Goal: Task Accomplishment & Management: Complete application form

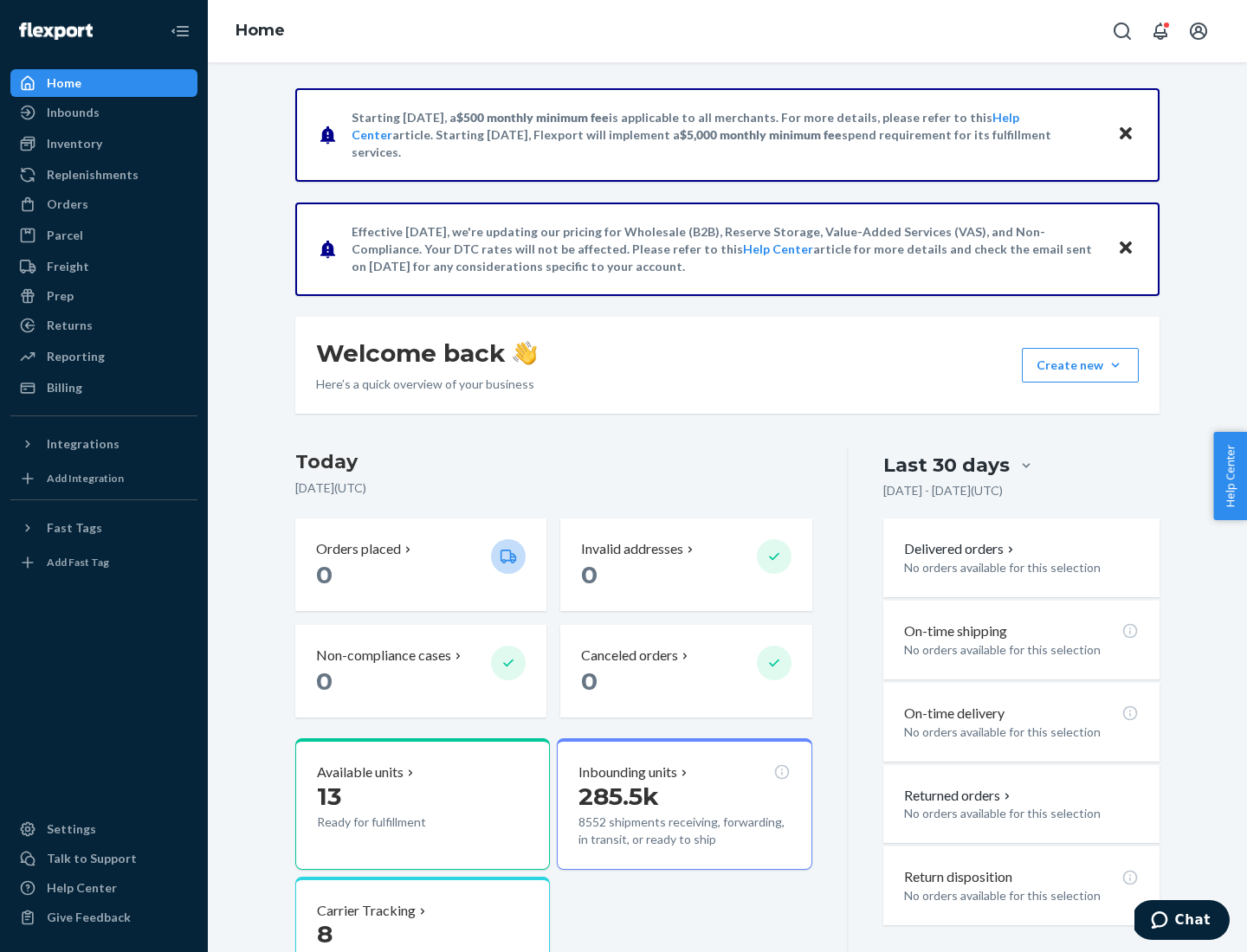
click at [1116, 366] on button "Create new Create new inbound Create new order Create new product" at bounding box center [1080, 365] width 117 height 35
click at [104, 113] on div "Inbounds" at bounding box center [104, 112] width 184 height 24
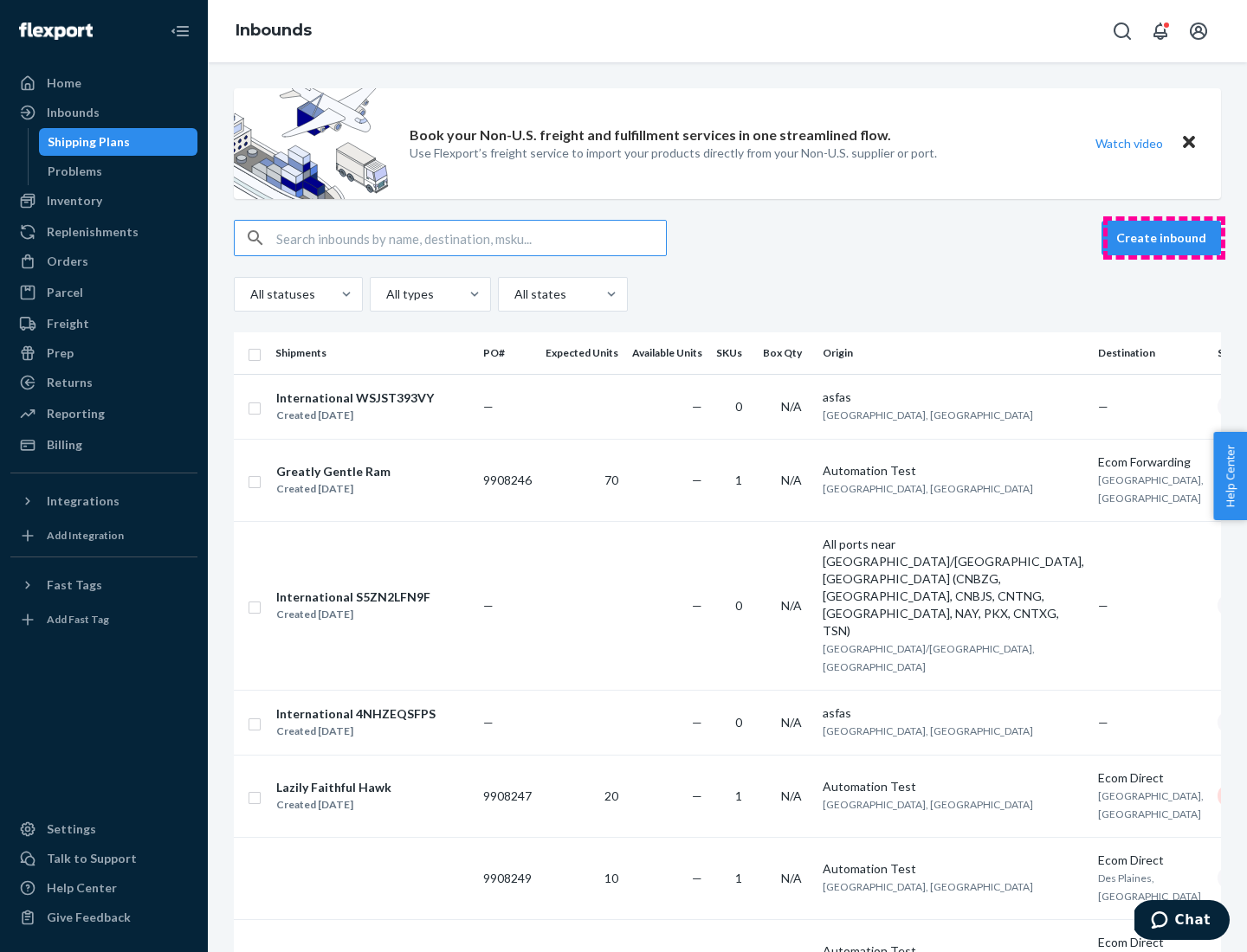
click at [1164, 238] on button "Create inbound" at bounding box center [1161, 238] width 120 height 35
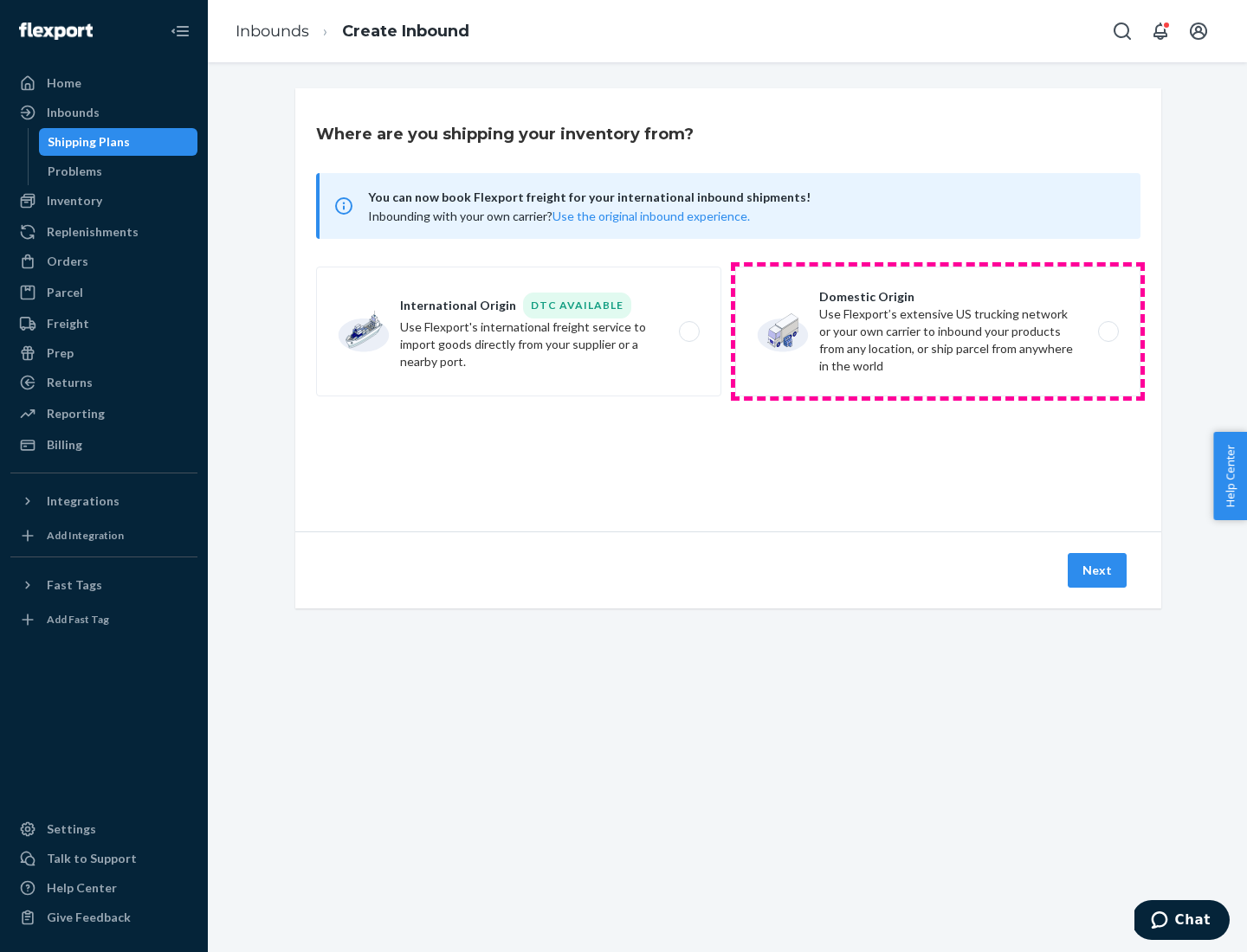
click at [938, 332] on label "Domestic Origin Use Flexport’s extensive US trucking network or your own carrie…" at bounding box center [937, 332] width 406 height 130
click at [1108, 332] on input "Domestic Origin Use Flexport’s extensive US trucking network or your own carrie…" at bounding box center [1113, 332] width 12 height 12
radio input "true"
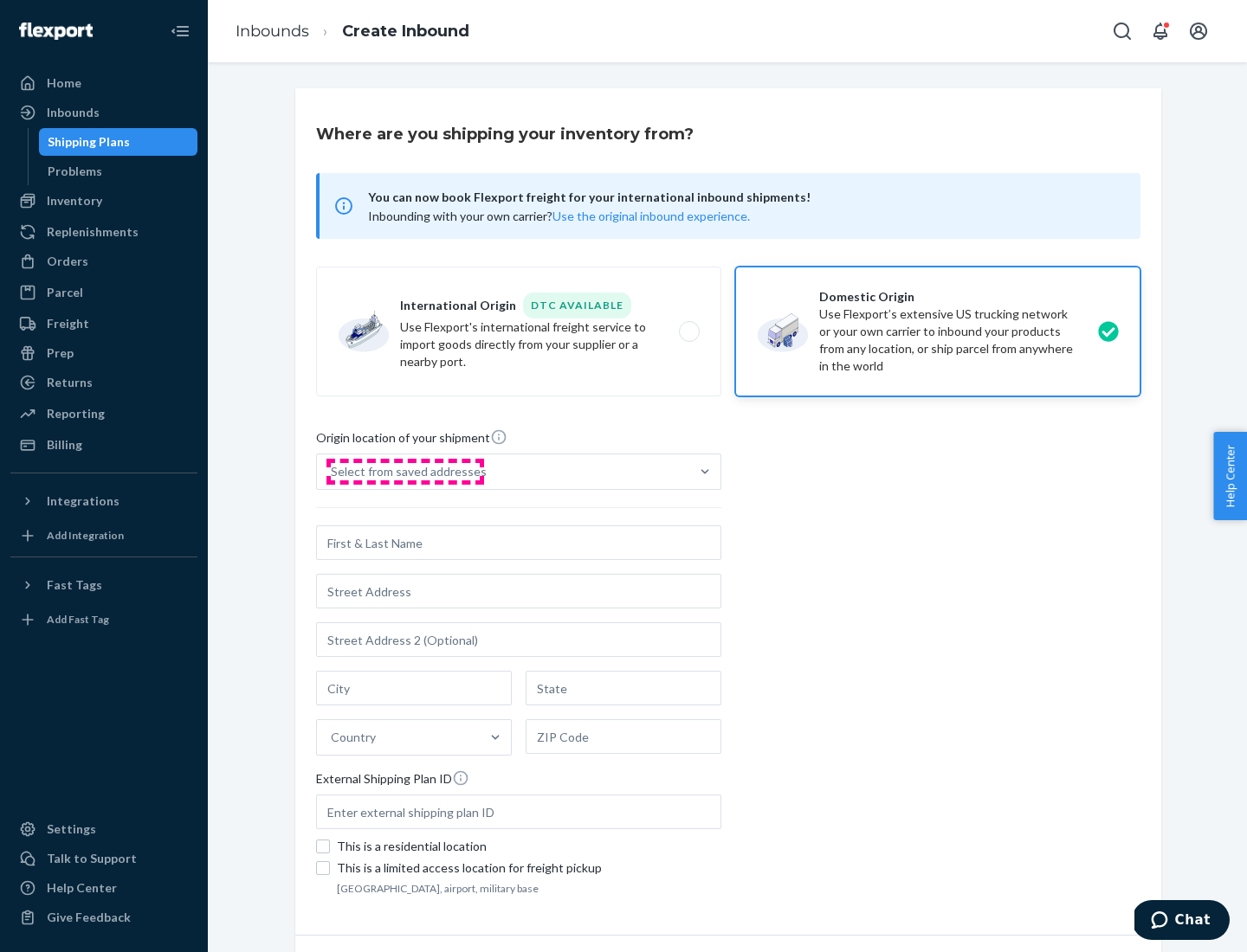
click at [405, 472] on div "Select from saved addresses" at bounding box center [409, 472] width 156 height 18
click at [333, 472] on input "Select from saved addresses" at bounding box center [332, 472] width 2 height 18
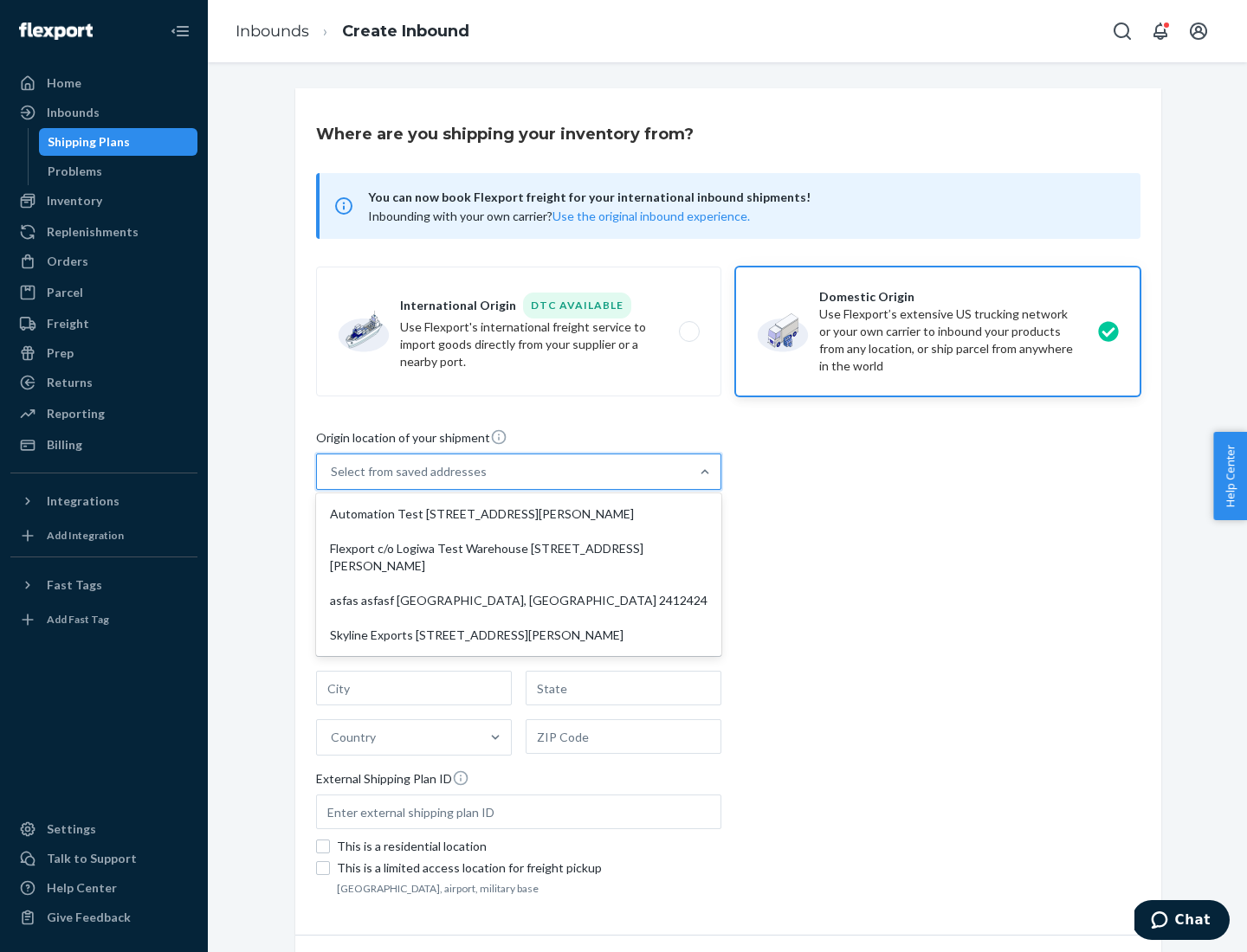
scroll to position [7, 0]
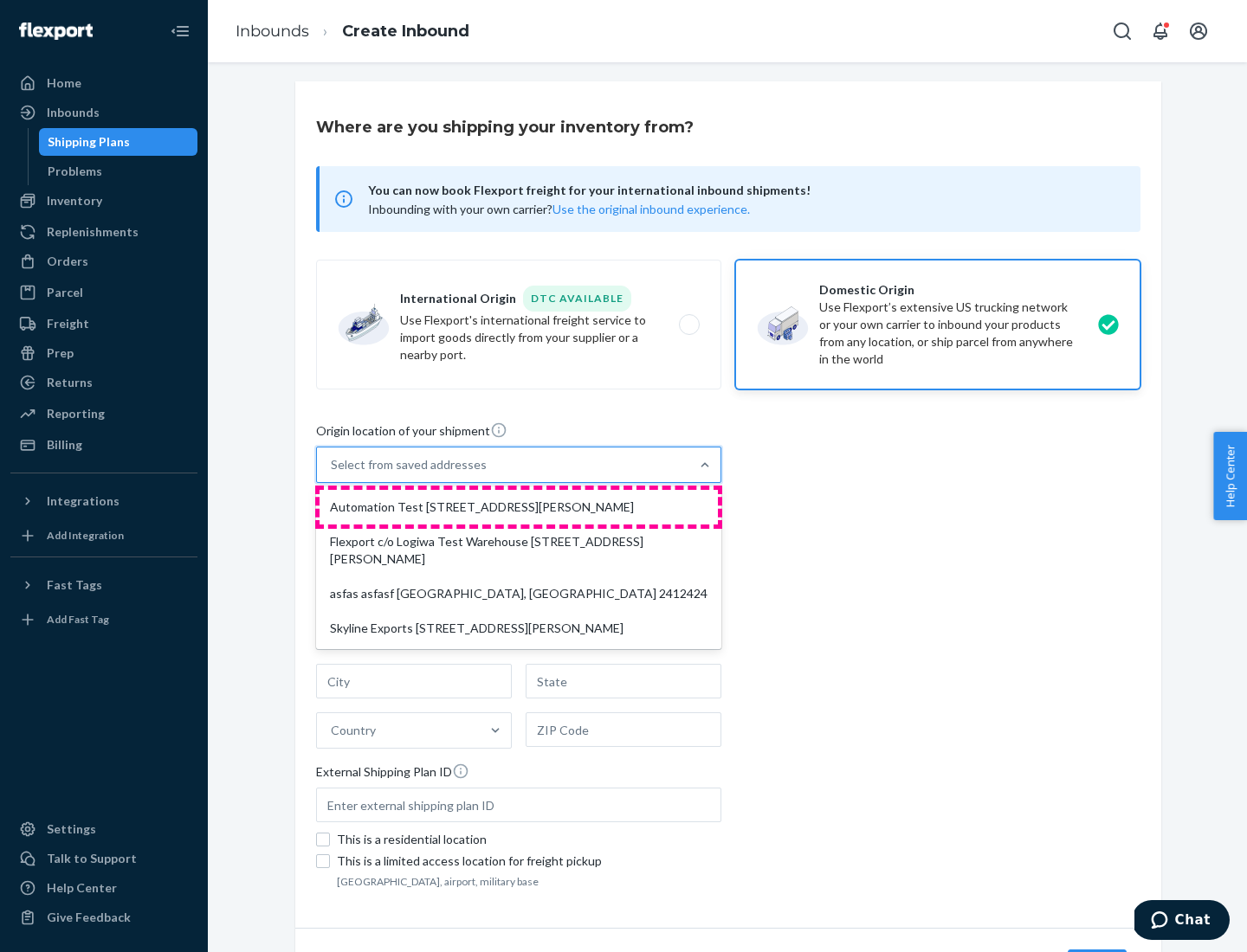
click at [518, 507] on div "Automation Test [STREET_ADDRESS][PERSON_NAME]" at bounding box center [518, 507] width 399 height 35
click at [333, 474] on input "option Automation Test [STREET_ADDRESS][PERSON_NAME] focused, 1 of 4. 4 results…" at bounding box center [332, 465] width 2 height 18
type input "Automation Test"
type input "9th Floor"
type input "[GEOGRAPHIC_DATA]"
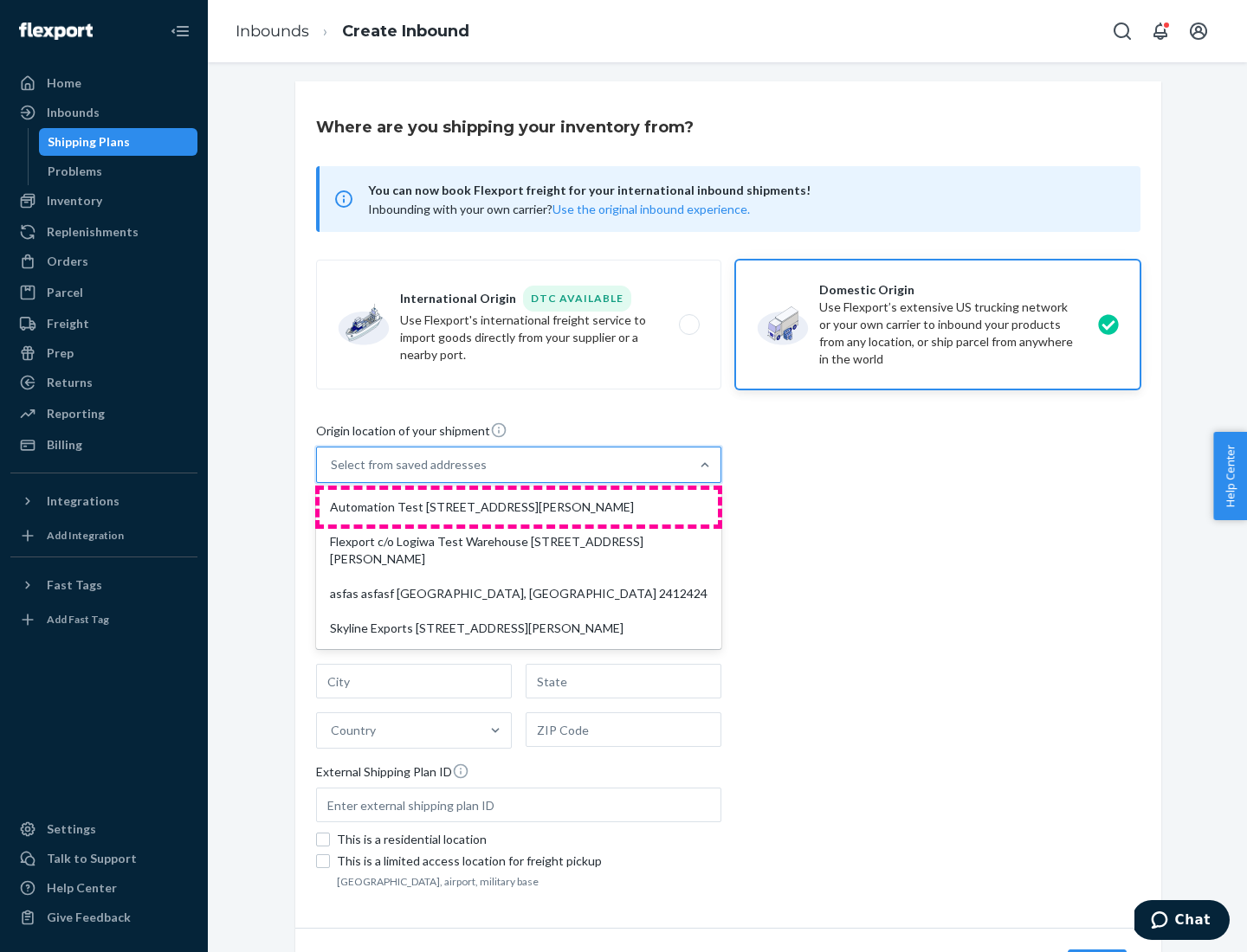
type input "CA"
type input "94104"
type input "[STREET_ADDRESS][PERSON_NAME]"
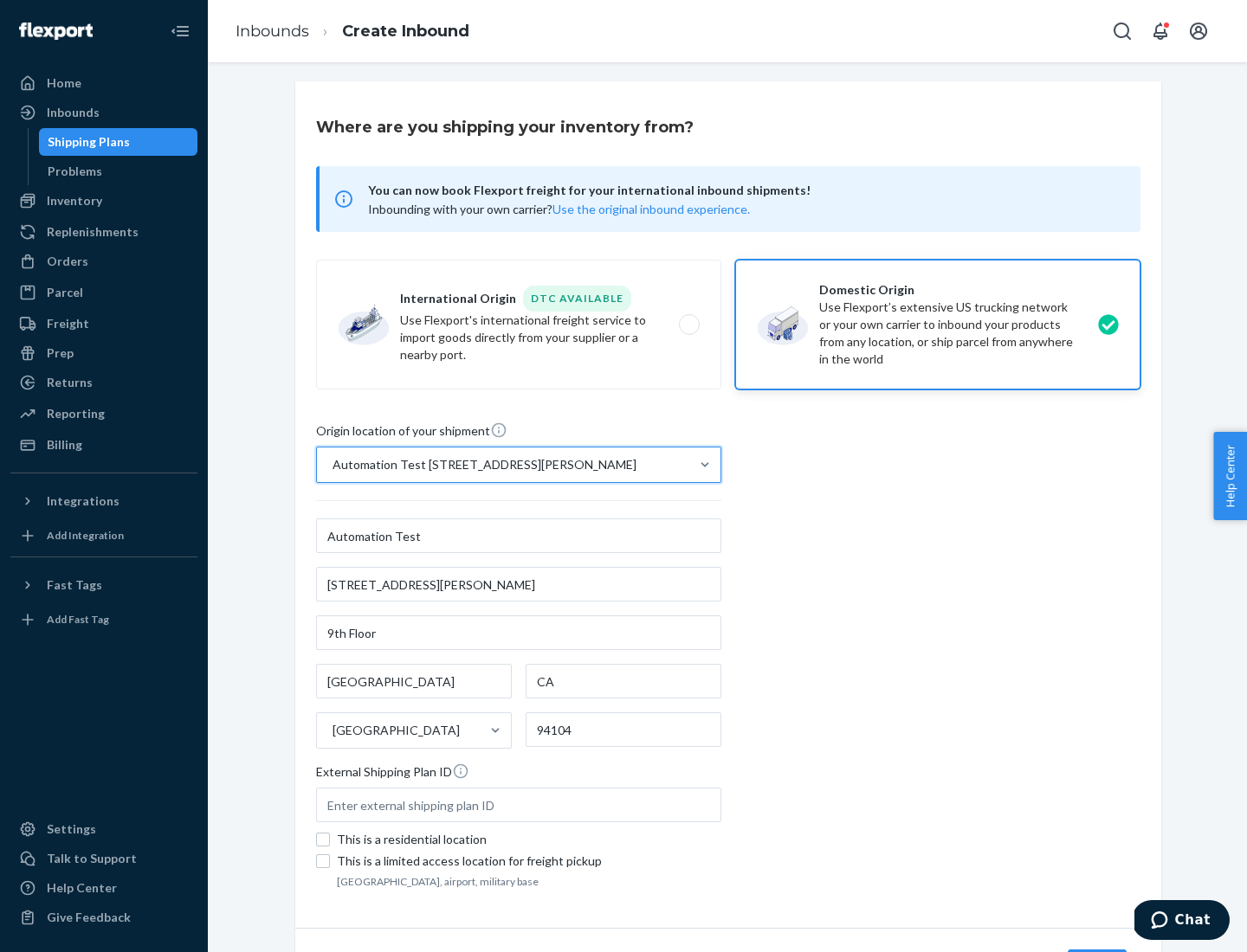
scroll to position [101, 0]
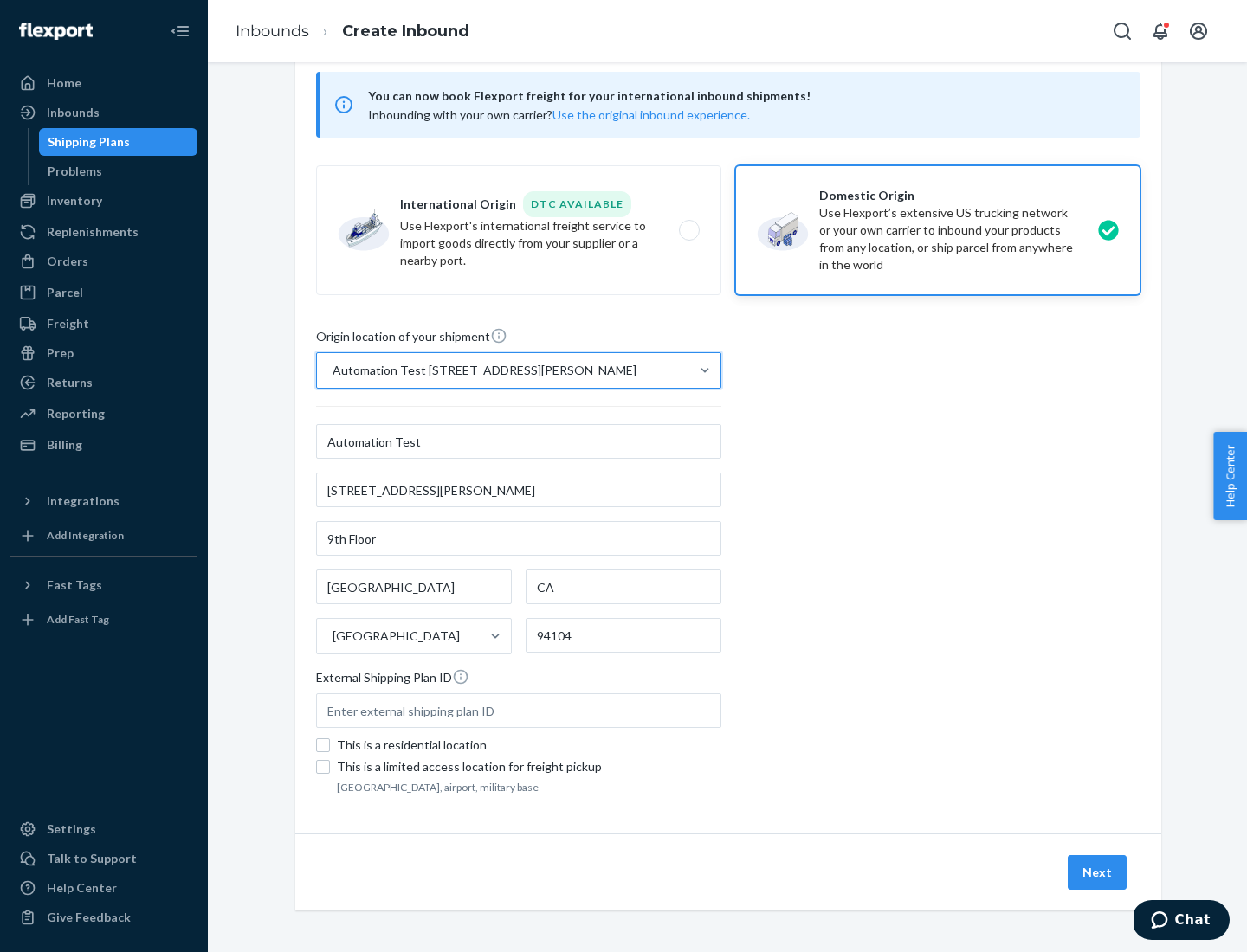
click at [1098, 873] on button "Next" at bounding box center [1097, 872] width 59 height 35
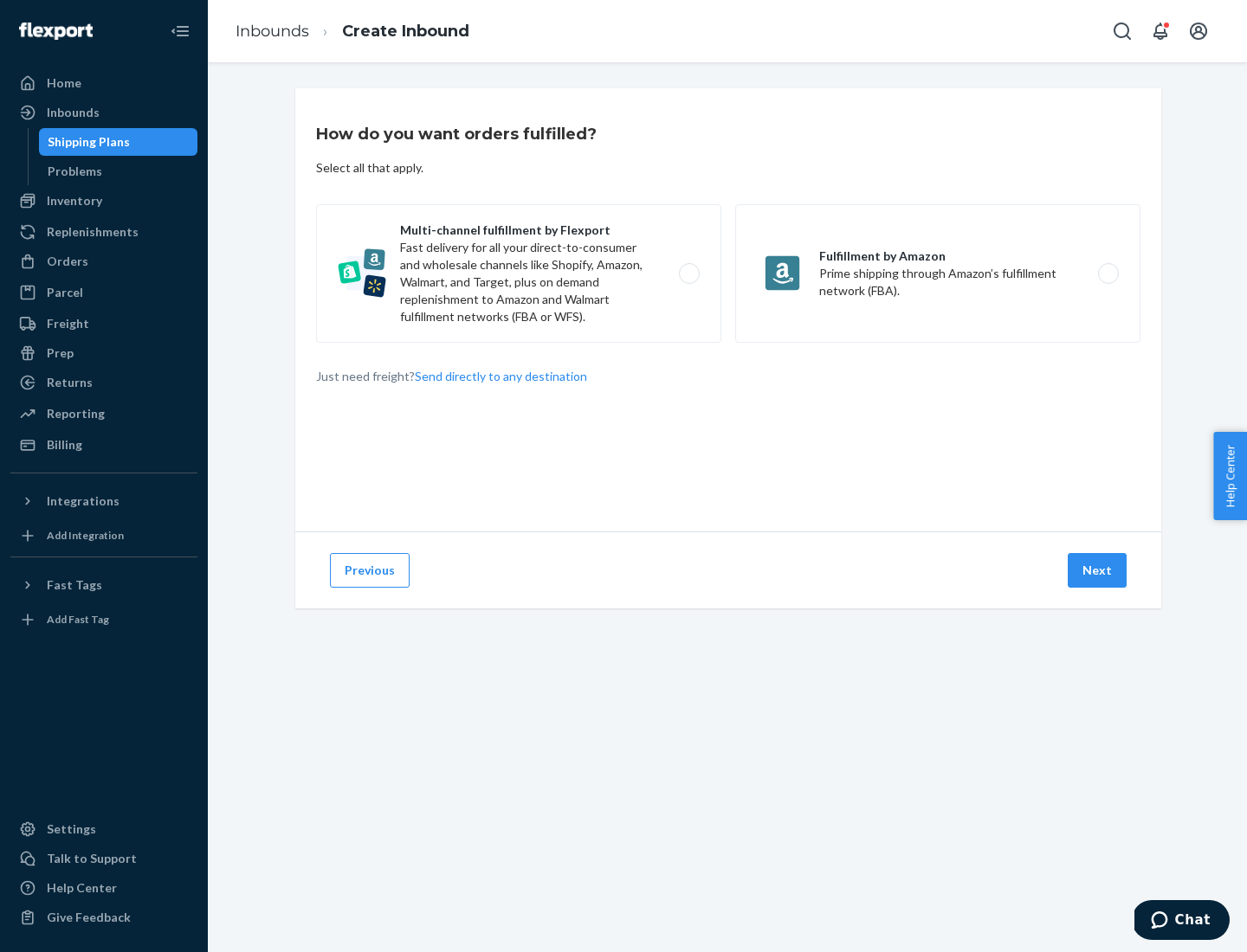
click at [518, 273] on label "Multi-channel fulfillment by Flexport Fast delivery for all your direct-to-cons…" at bounding box center [518, 273] width 406 height 138
click at [689, 273] on input "Multi-channel fulfillment by Flexport Fast delivery for all your direct-to-cons…" at bounding box center [694, 273] width 12 height 12
radio input "true"
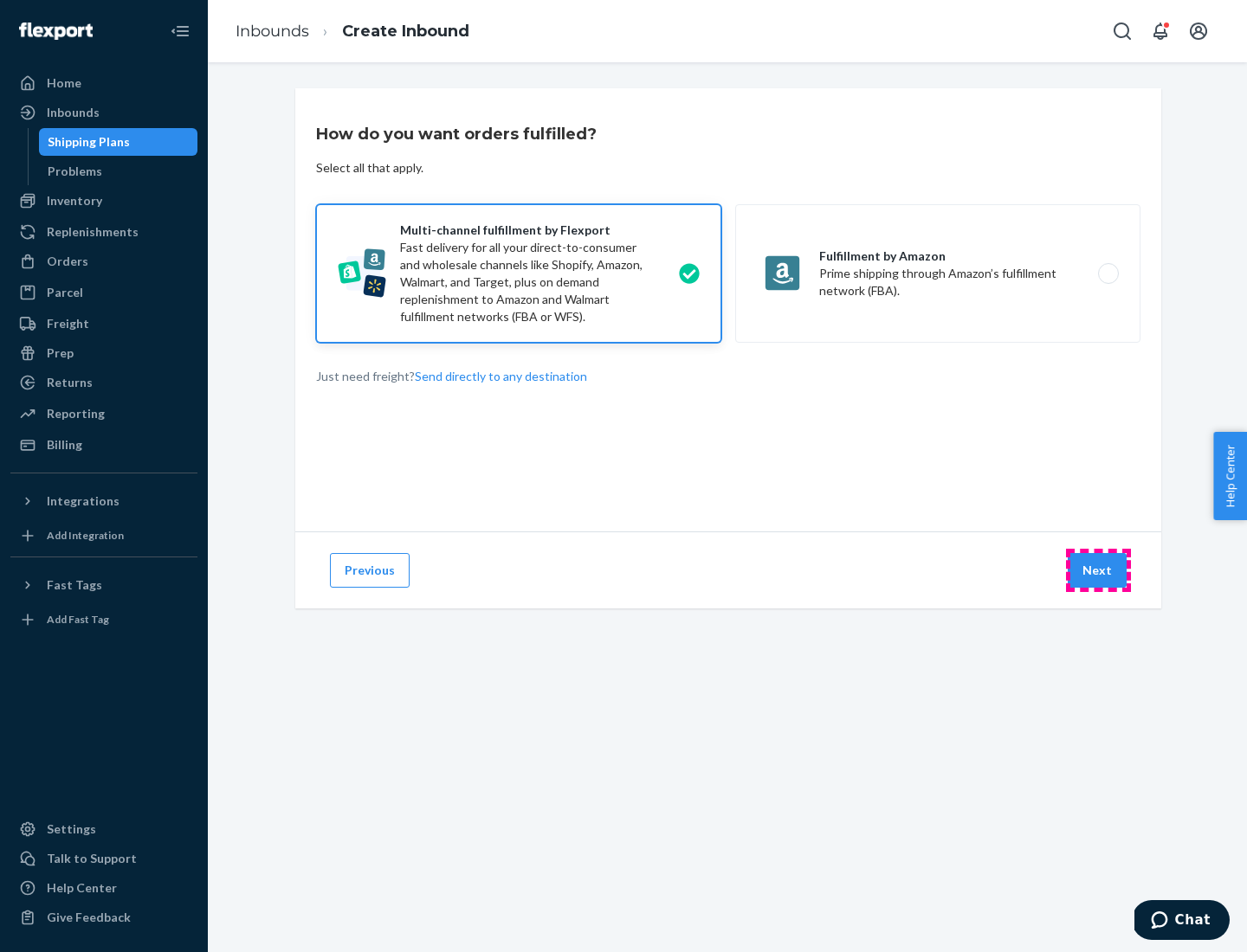
click at [1098, 570] on button "Next" at bounding box center [1097, 570] width 59 height 35
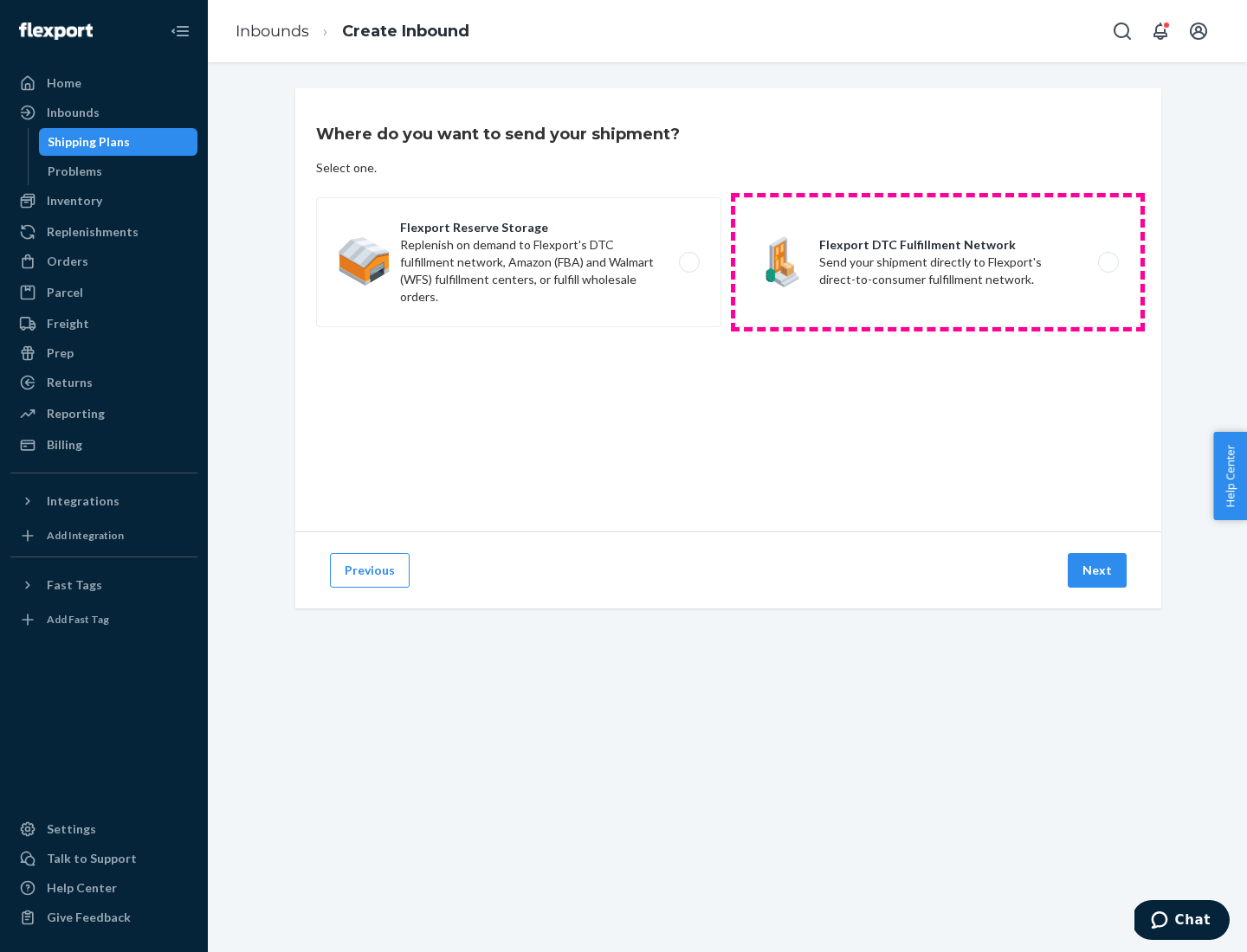
click at [938, 263] on label "Flexport DTC Fulfillment Network Send your shipment directly to Flexport's dire…" at bounding box center [937, 262] width 406 height 130
click at [1108, 263] on input "Flexport DTC Fulfillment Network Send your shipment directly to Flexport's dire…" at bounding box center [1113, 263] width 12 height 12
radio input "true"
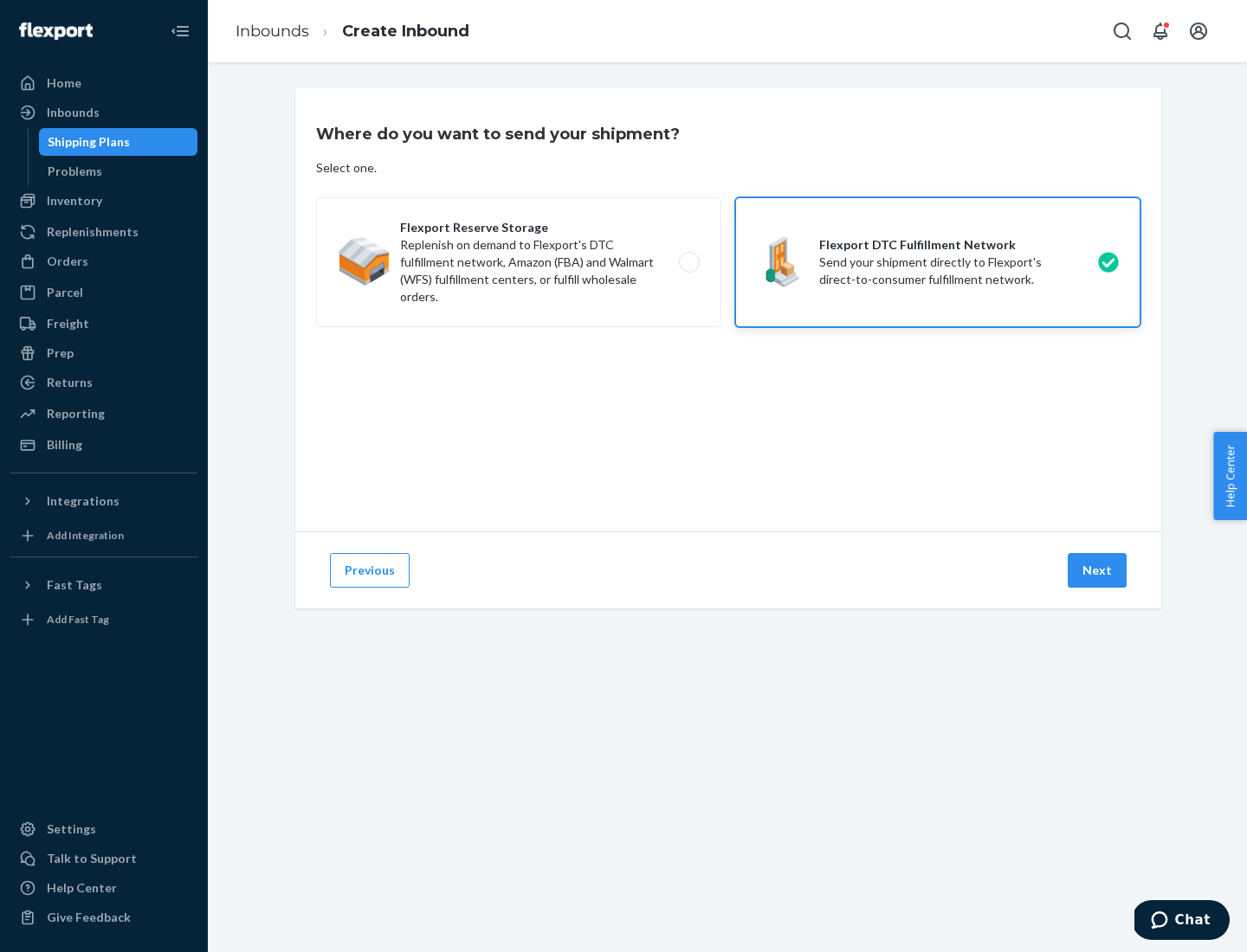
click at [1098, 570] on button "Next" at bounding box center [1097, 570] width 59 height 35
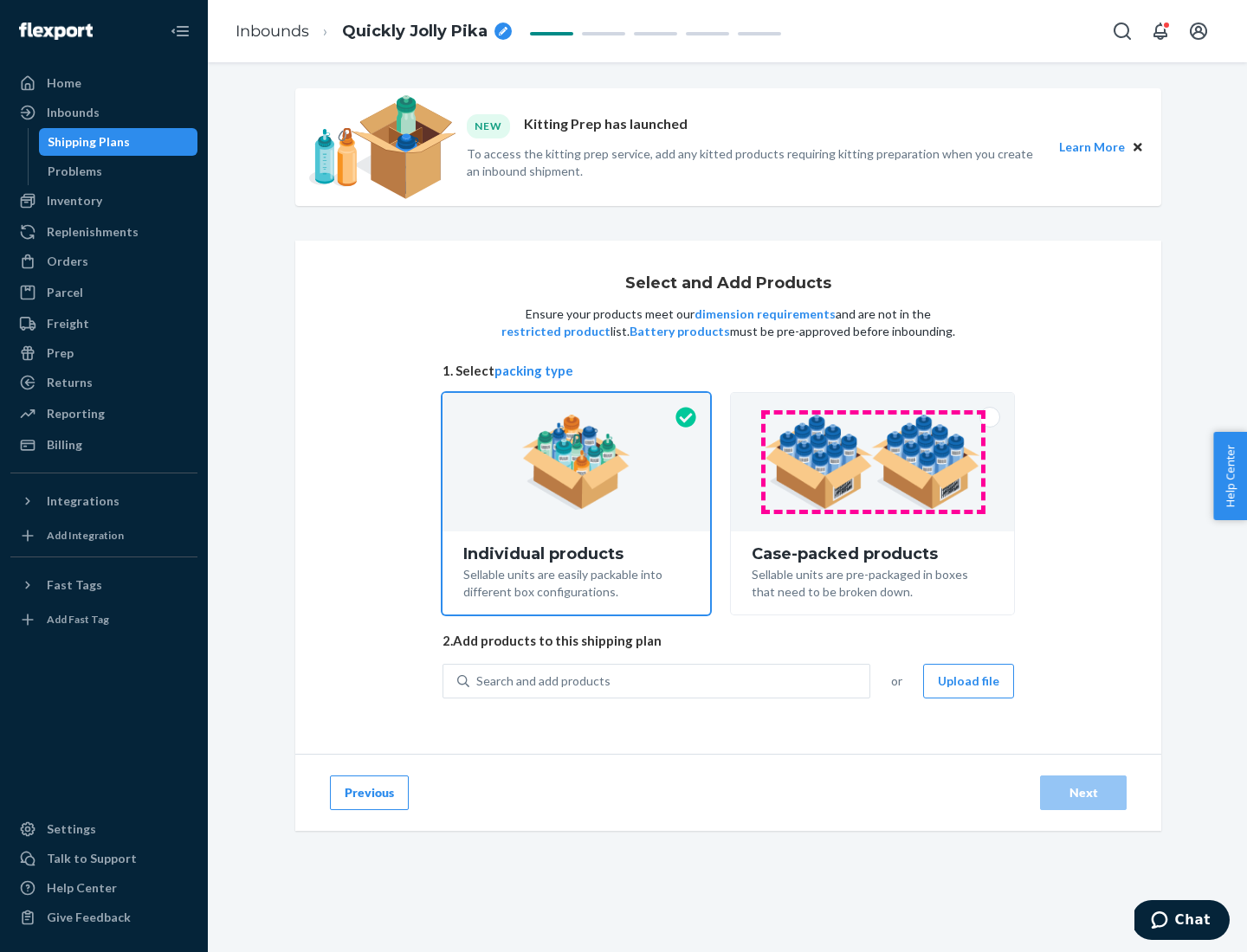
click at [873, 462] on img at bounding box center [872, 461] width 216 height 95
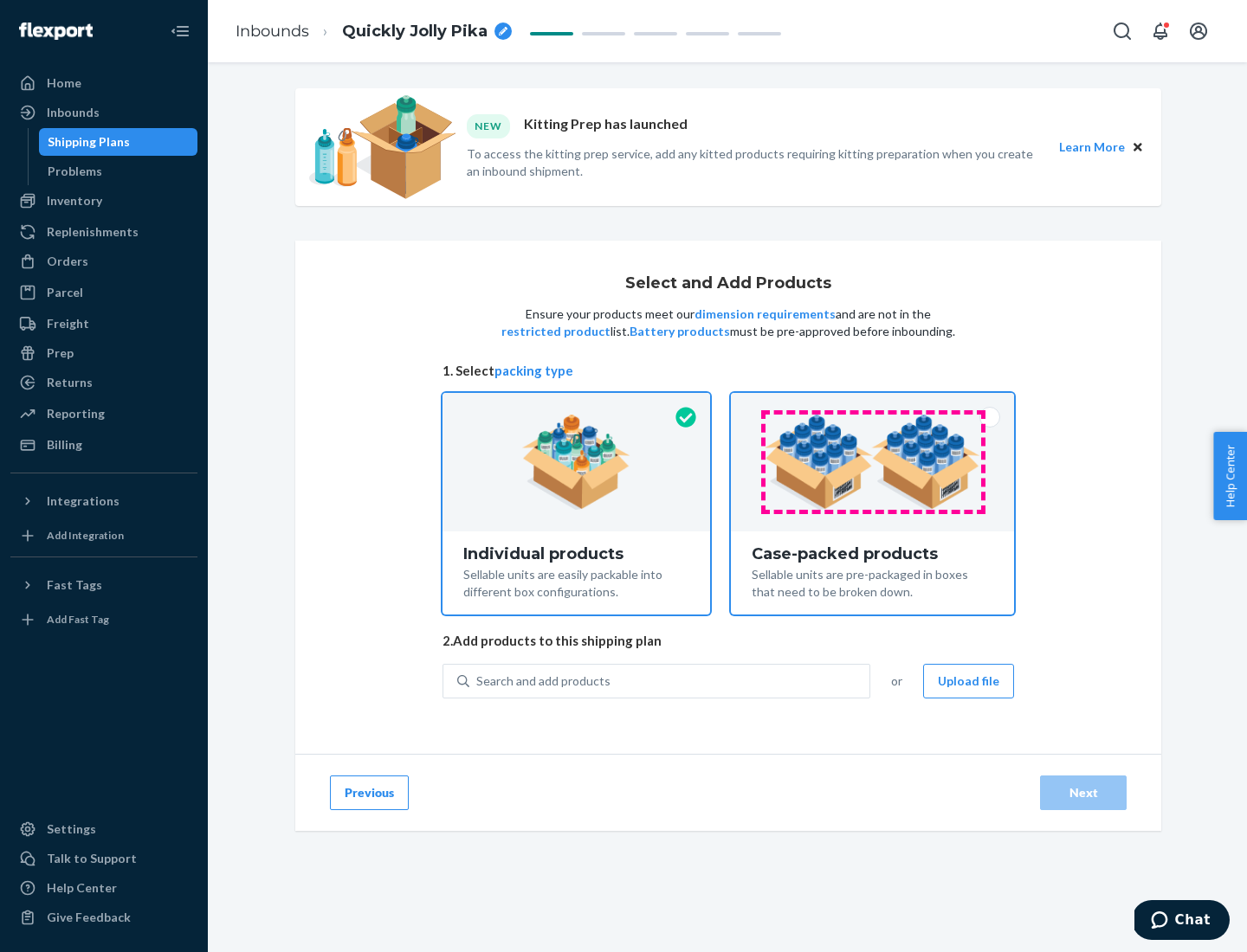
click at [873, 405] on input "Case-packed products Sellable units are pre-packaged in boxes that need to be b…" at bounding box center [872, 398] width 12 height 12
radio input "true"
radio input "false"
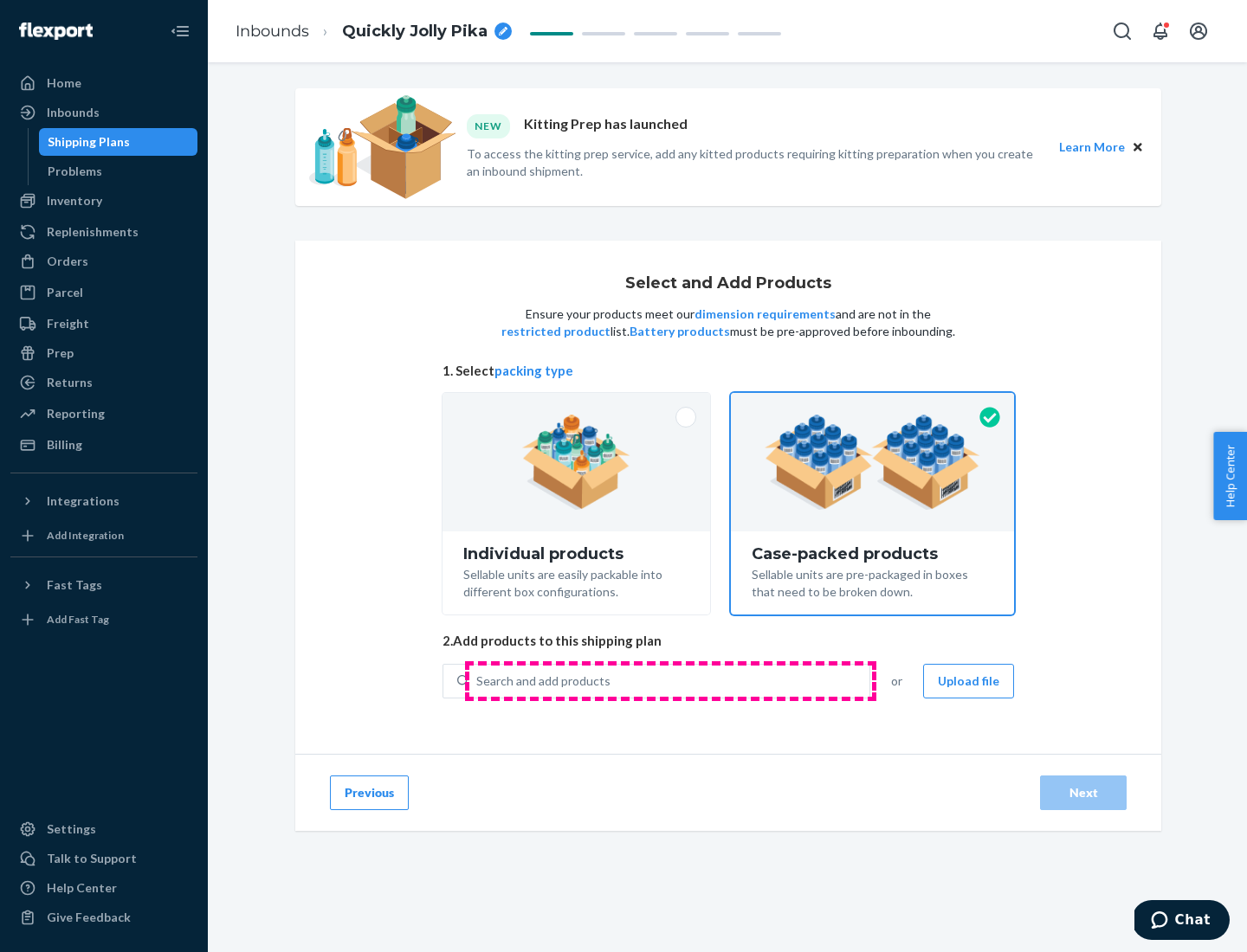
click at [670, 681] on div "Search and add products" at bounding box center [669, 681] width 400 height 31
click at [478, 681] on input "Search and add products" at bounding box center [477, 681] width 2 height 18
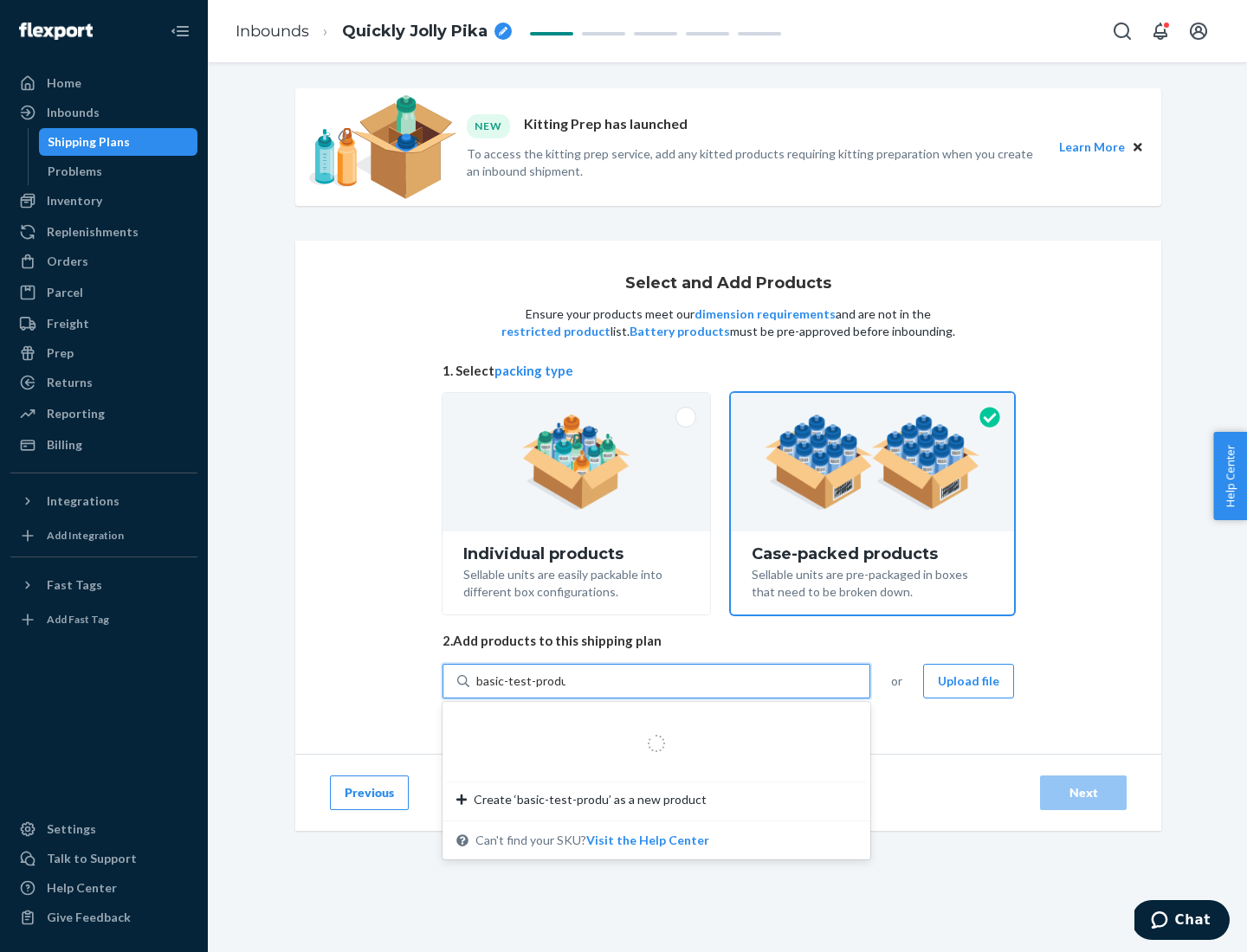
type input "basic-test-product-1"
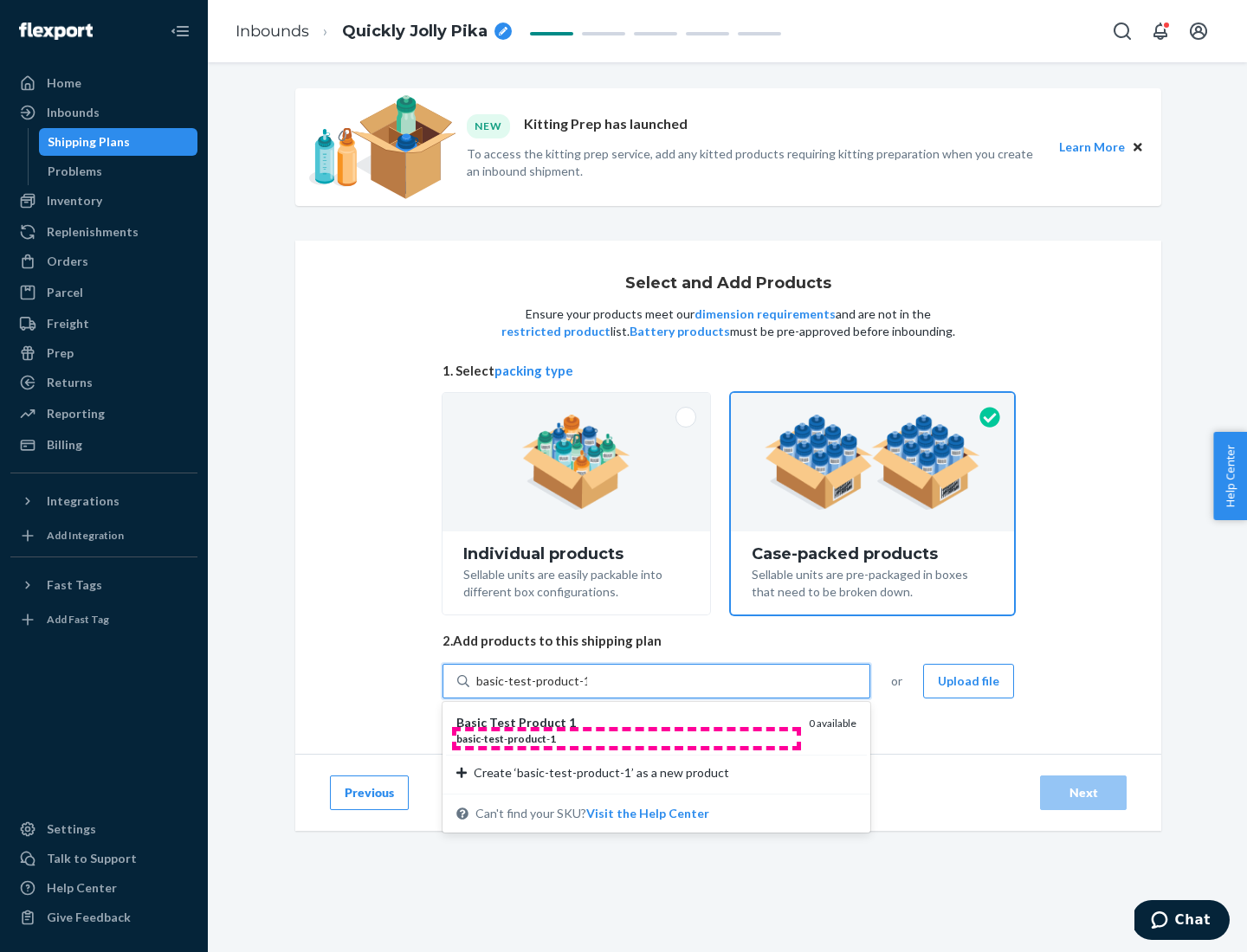
click at [626, 738] on div "basic - test - product - 1" at bounding box center [626, 739] width 339 height 15
click at [588, 690] on input "basic-test-product-1" at bounding box center [532, 681] width 111 height 18
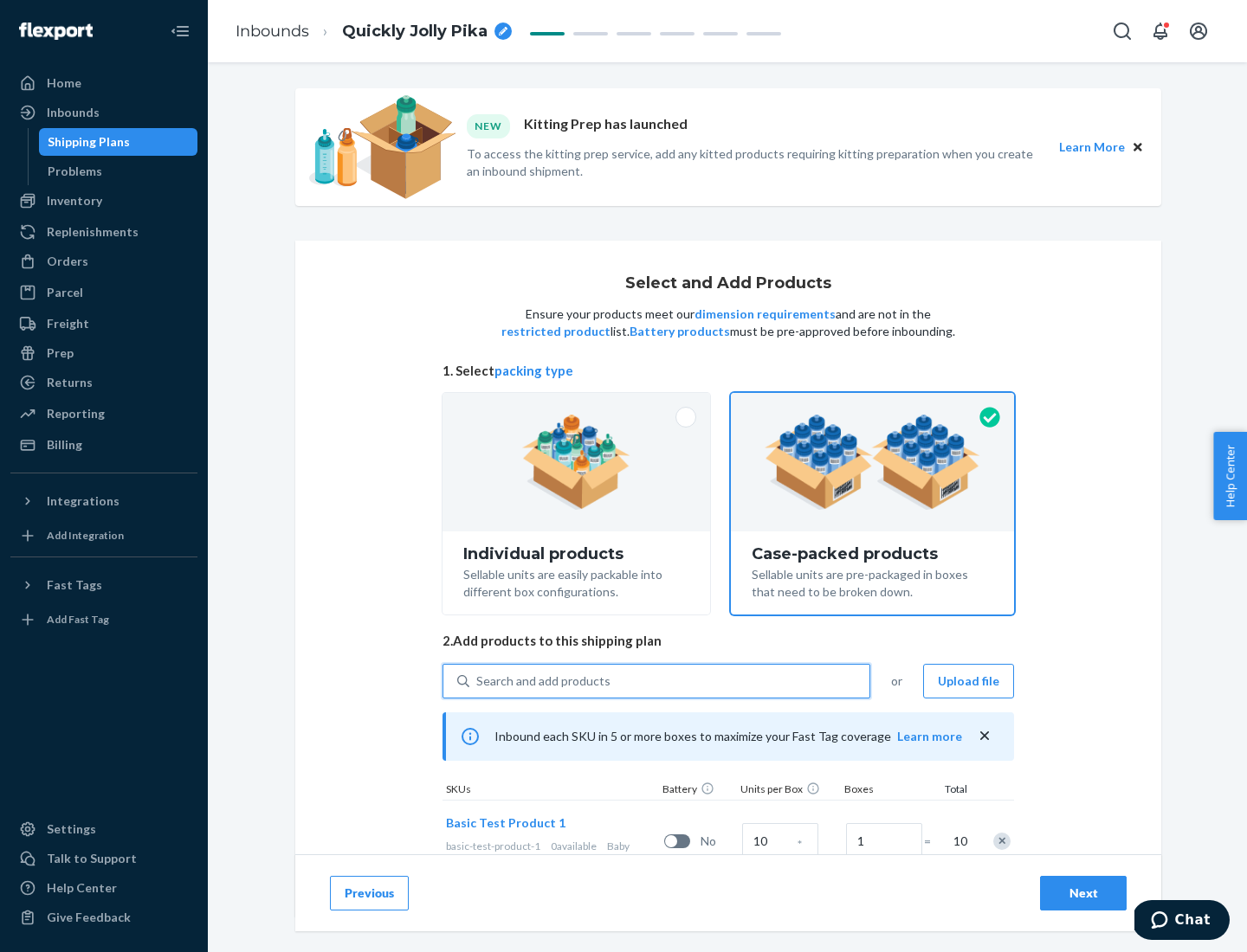
scroll to position [62, 0]
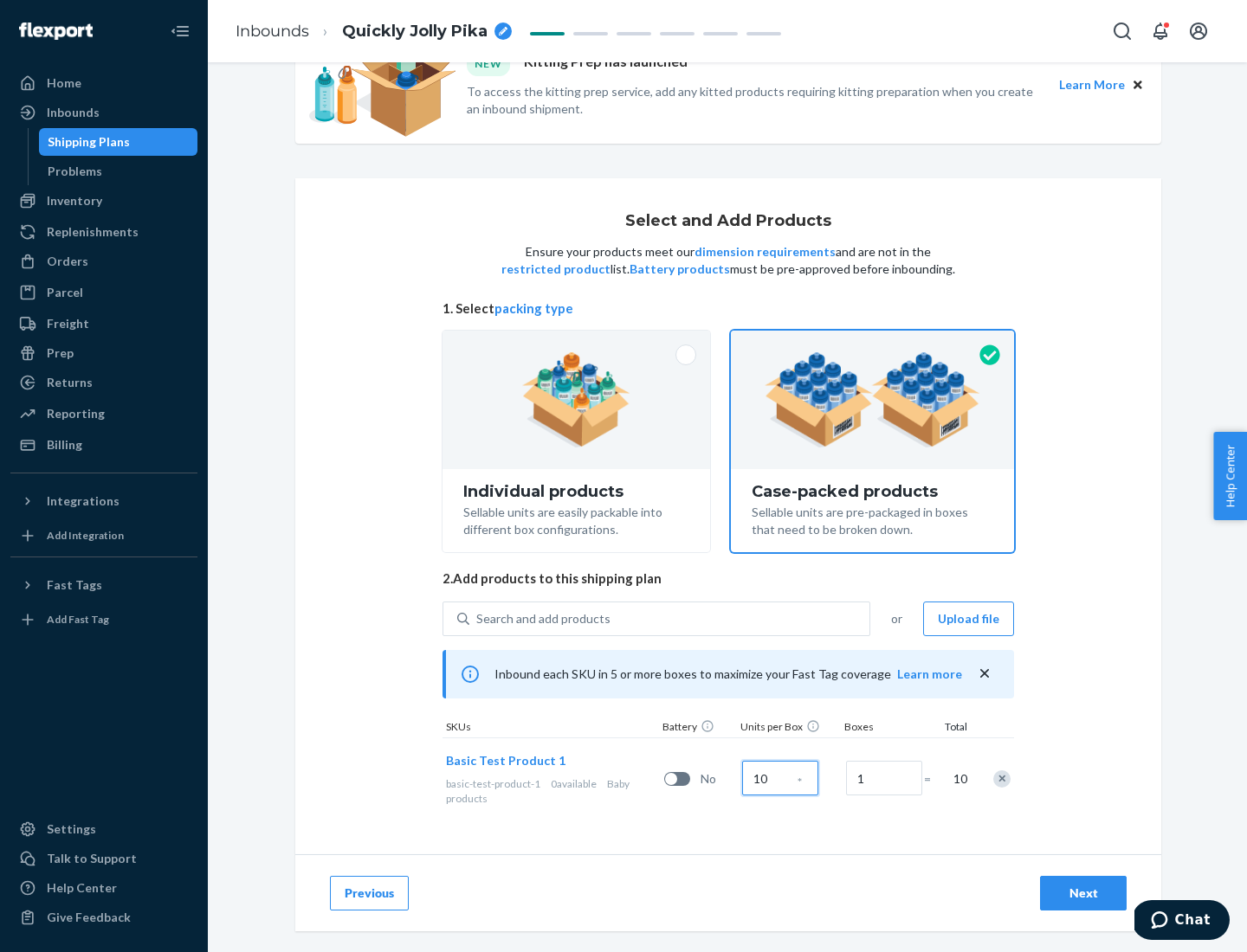
type input "10"
type input "7"
click at [1084, 893] on div "Next" at bounding box center [1084, 893] width 57 height 18
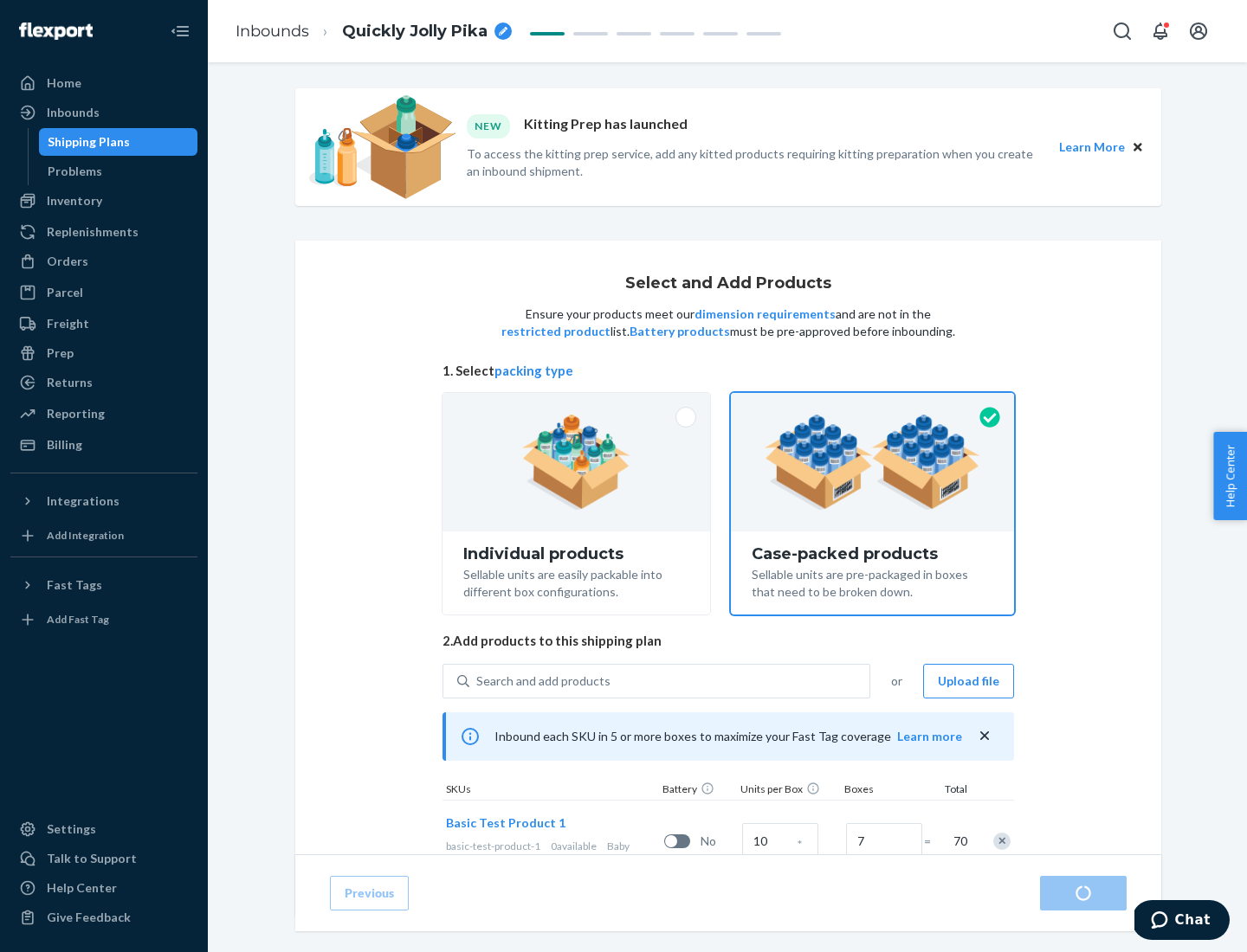
radio input "true"
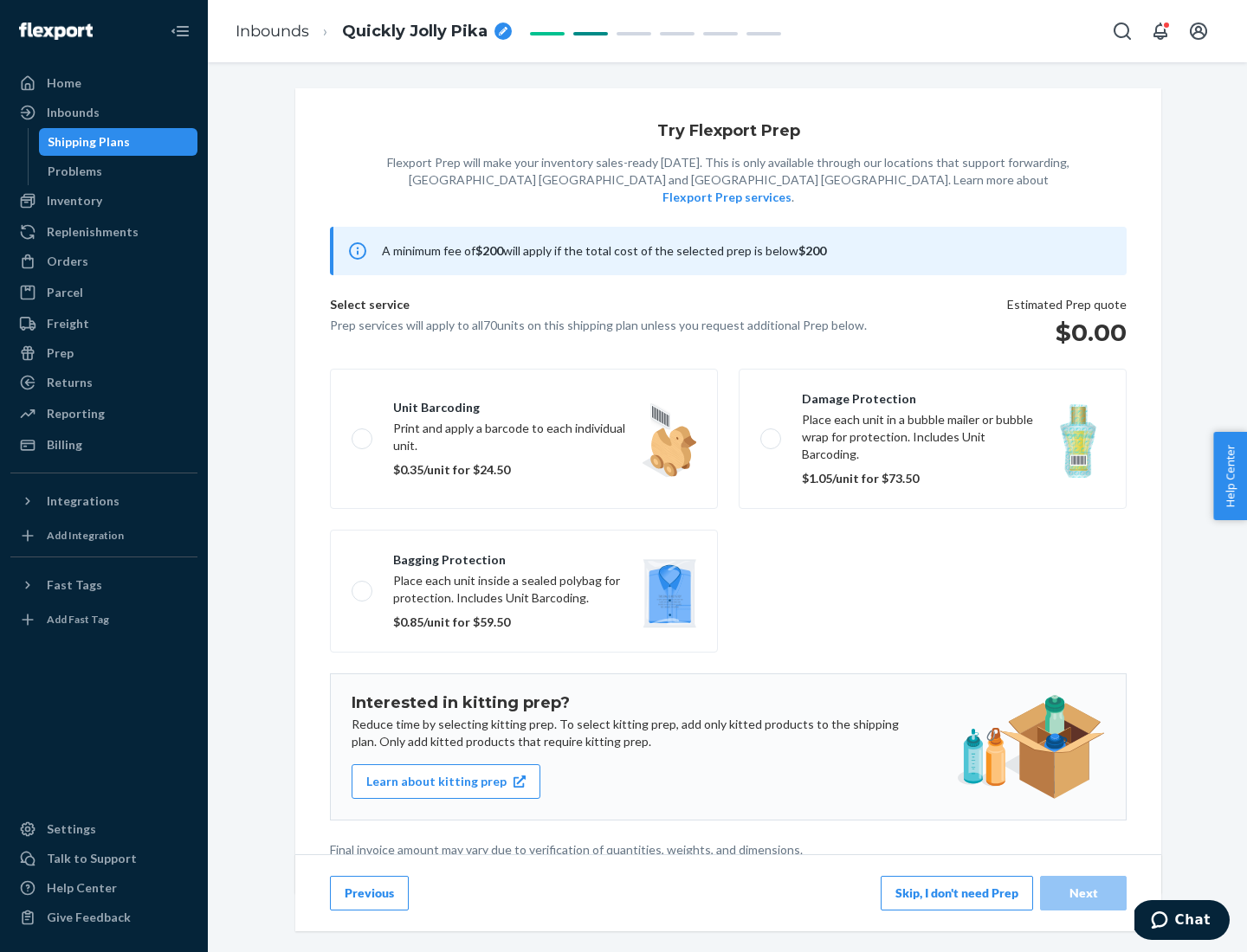
scroll to position [4, 0]
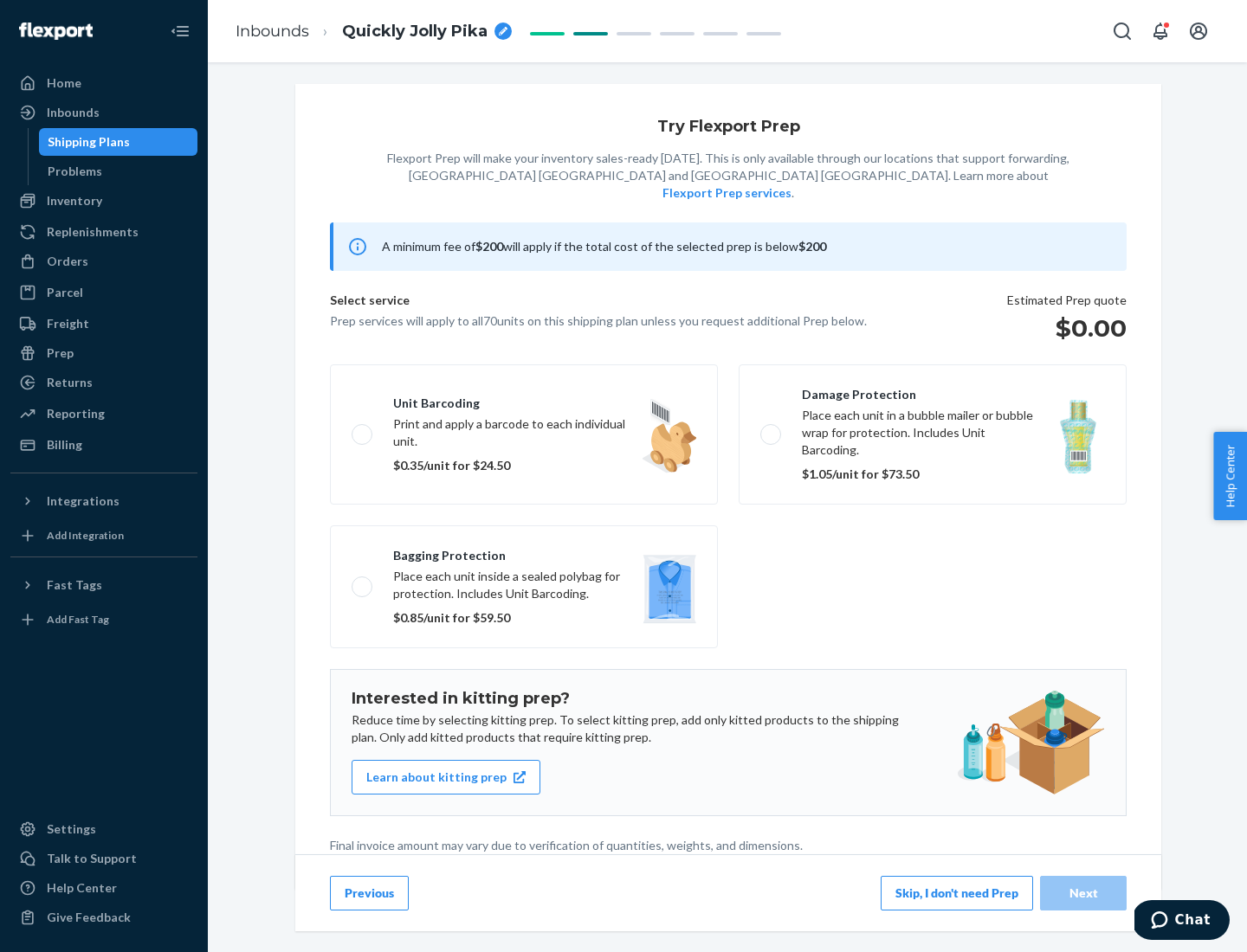
click at [524, 552] on label "Bagging protection Place each unit inside a sealed polybag for protection. Incl…" at bounding box center [524, 586] width 388 height 123
click at [363, 581] on input "Bagging protection Place each unit inside a sealed polybag for protection. Incl…" at bounding box center [357, 586] width 12 height 12
checkbox input "true"
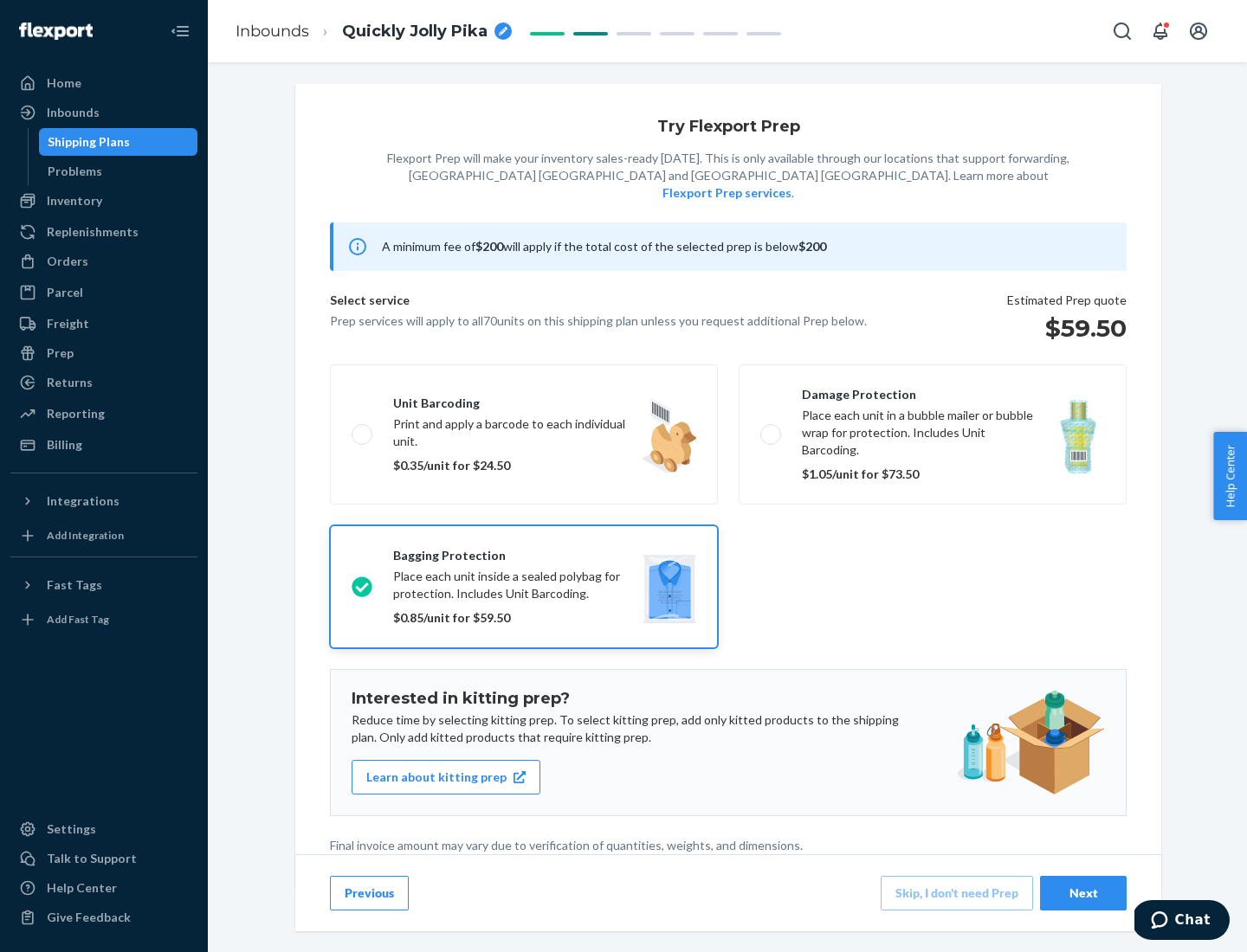
click at [1084, 893] on div "Next" at bounding box center [1084, 893] width 57 height 18
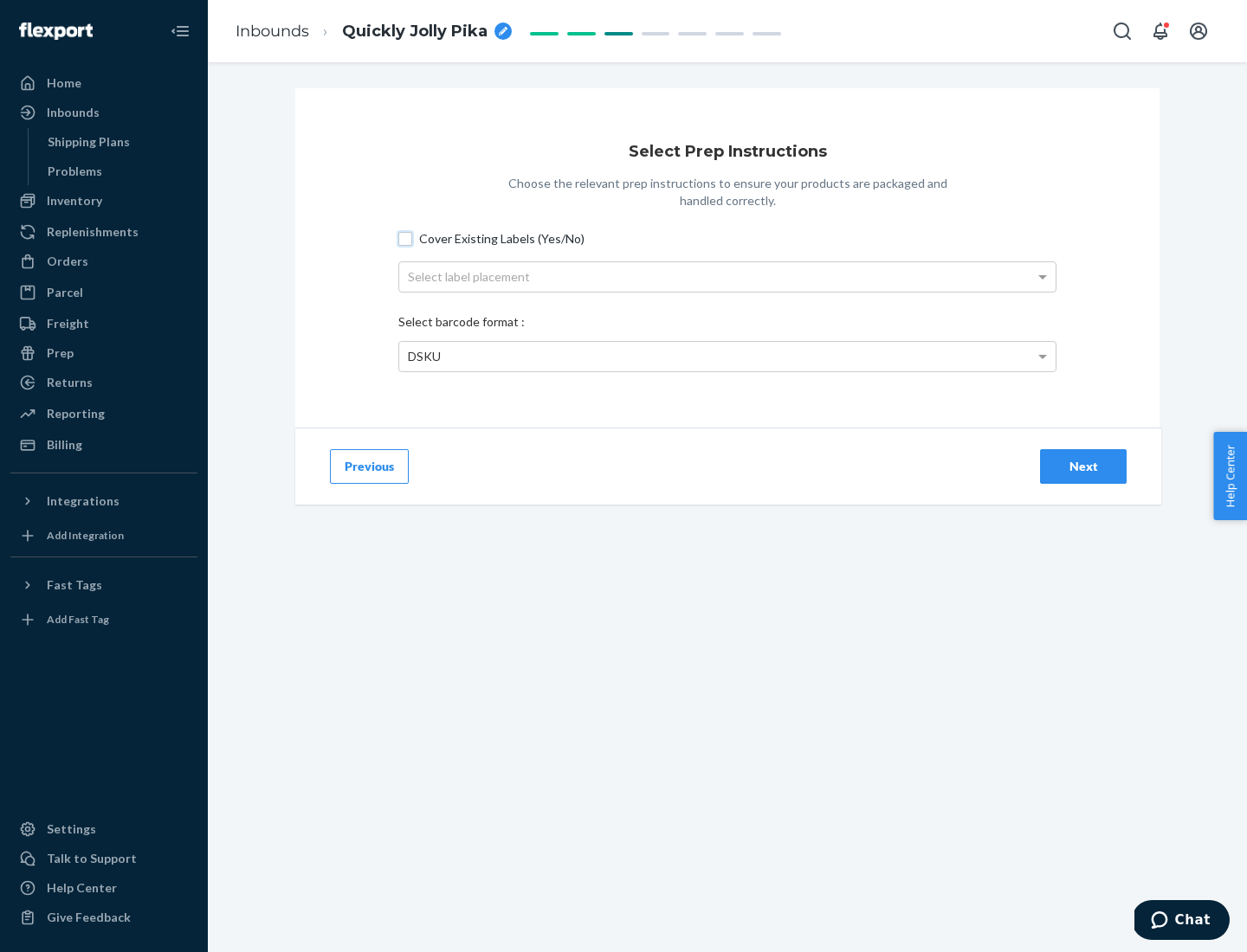
click at [406, 238] on input "Cover Existing Labels (Yes/No)" at bounding box center [406, 240] width 14 height 14
checkbox input "true"
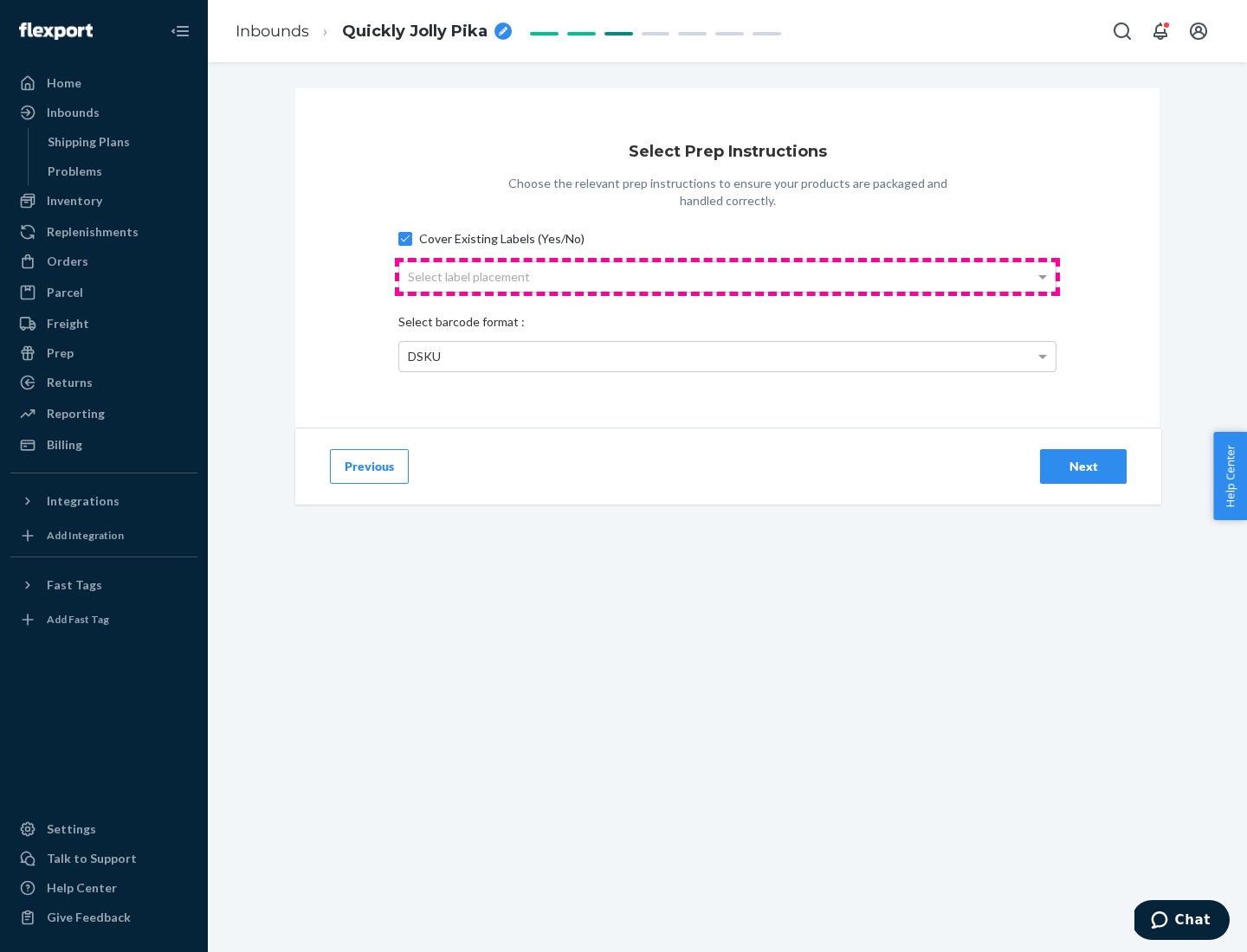
click at [728, 276] on div "Select label placement" at bounding box center [728, 277] width 657 height 29
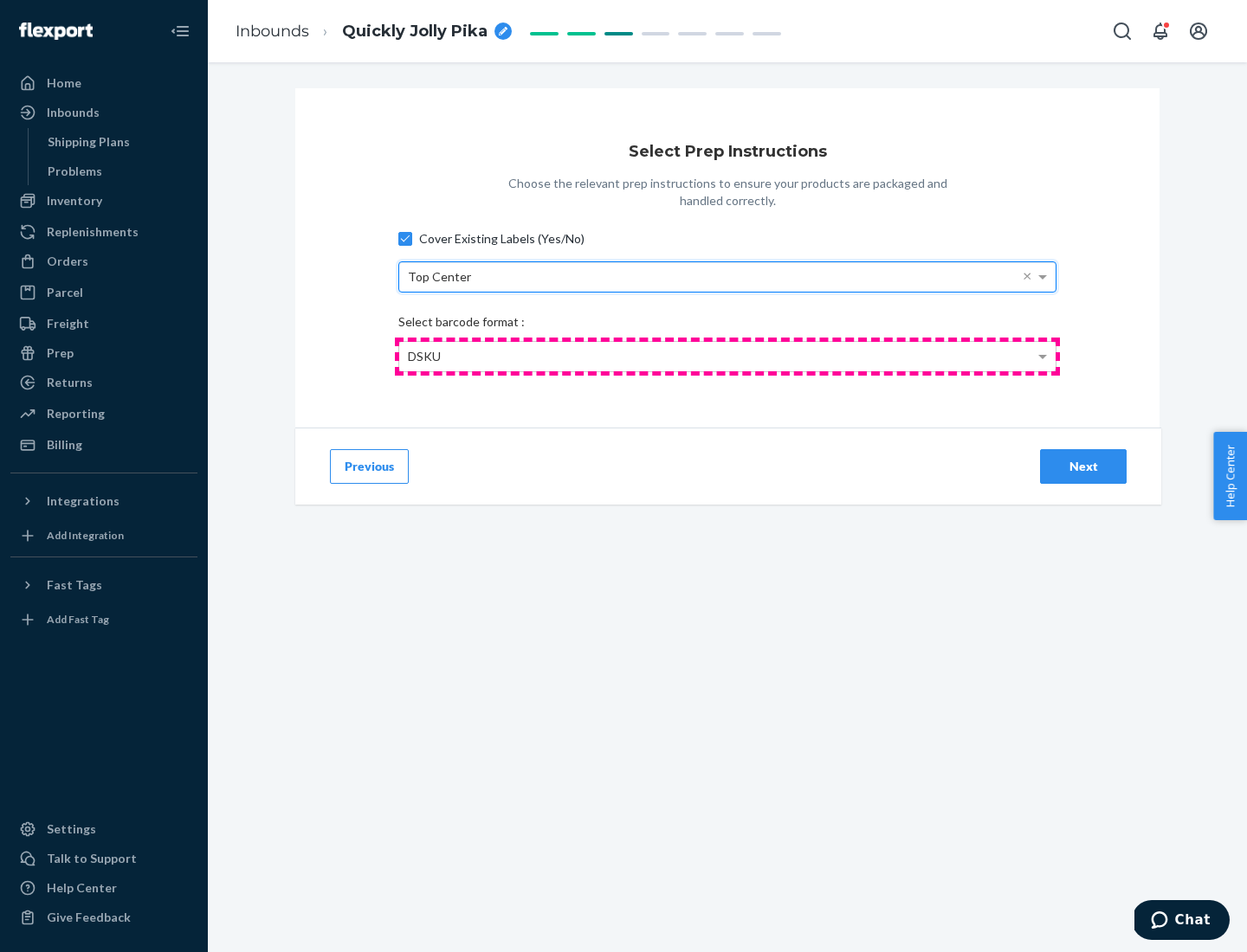
click at [728, 356] on div "DSKU" at bounding box center [728, 356] width 657 height 29
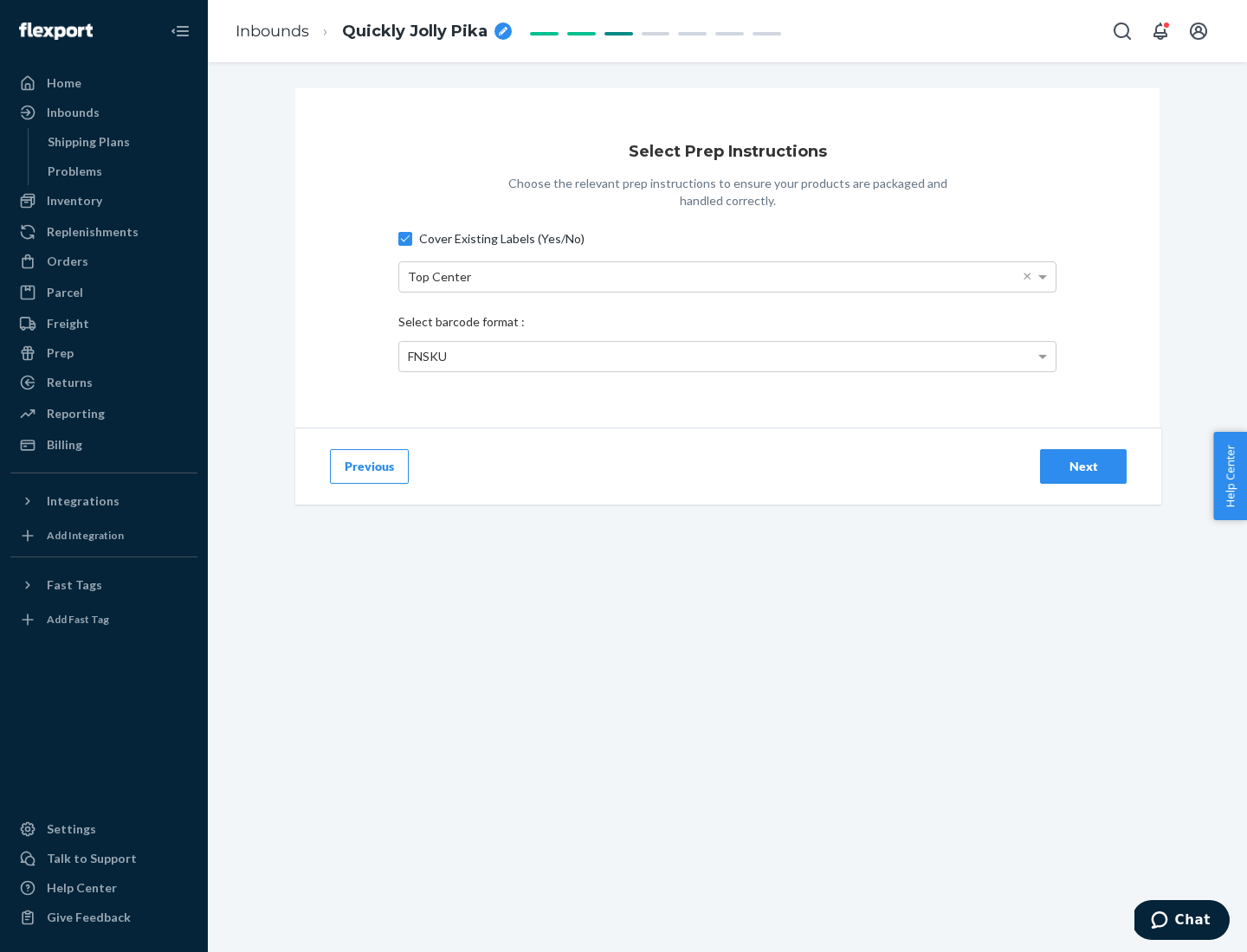
click at [1084, 466] on div "Next" at bounding box center [1084, 467] width 57 height 18
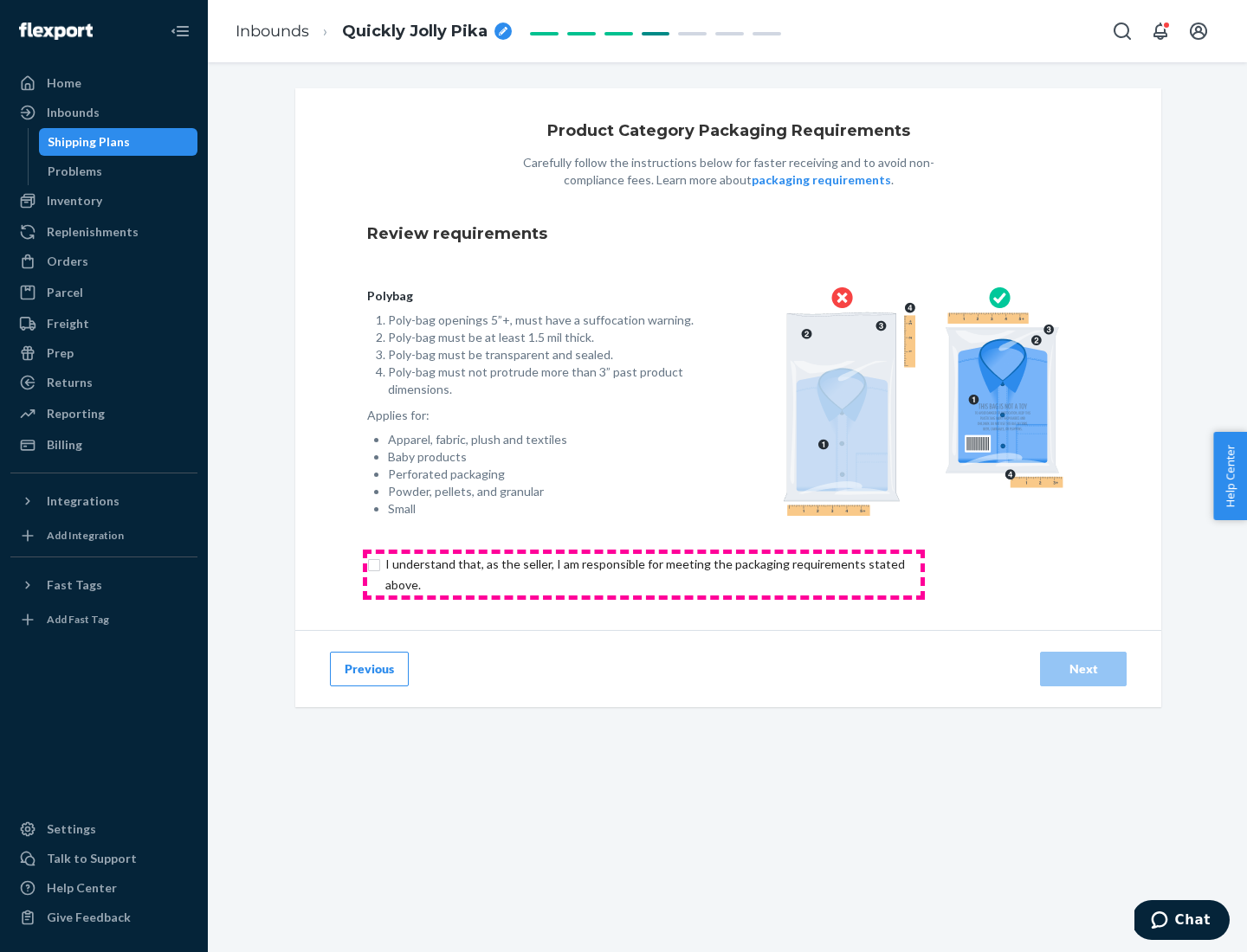
click at [643, 574] on input "checkbox" at bounding box center [655, 575] width 576 height 42
checkbox input "true"
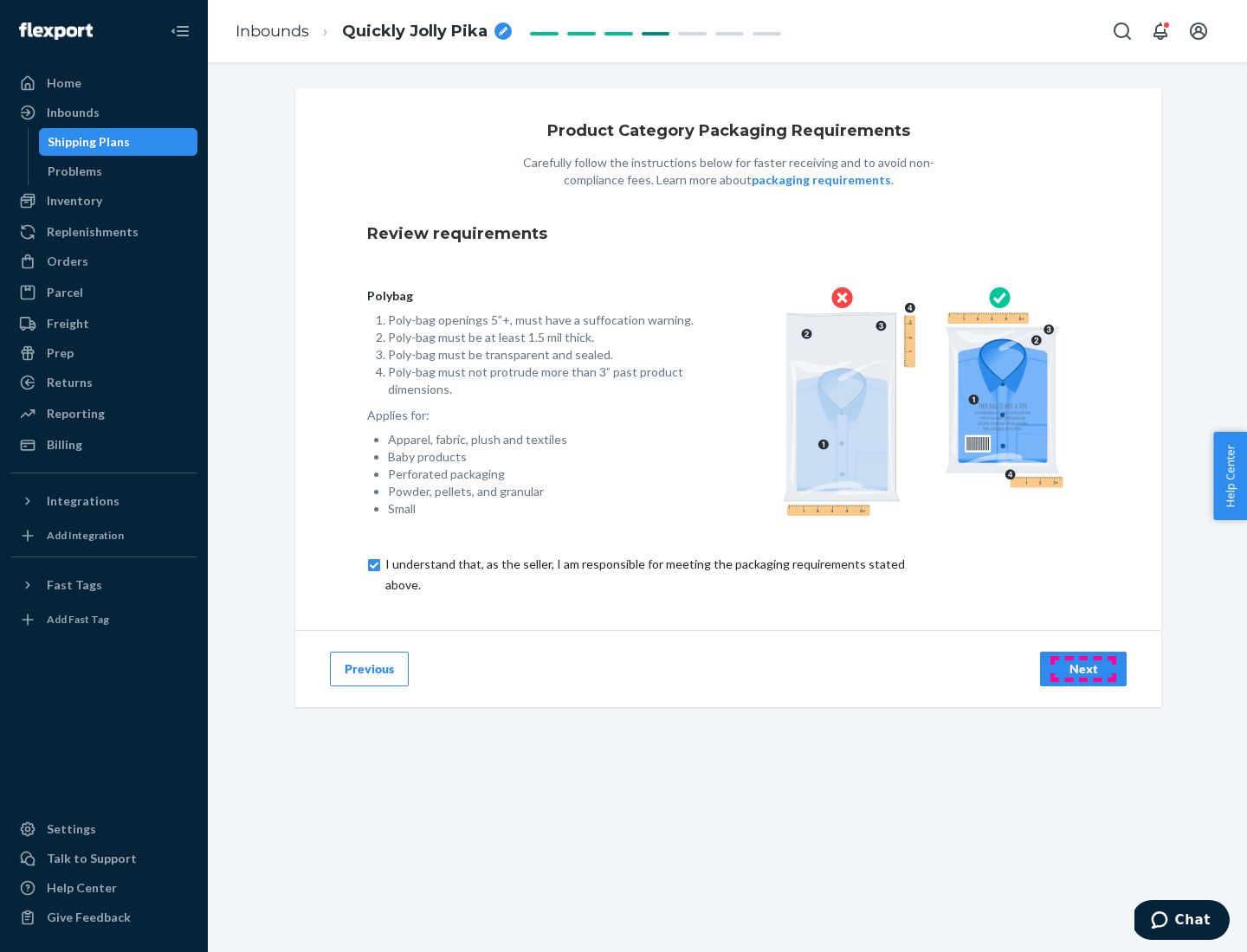
click at [1084, 668] on div "Next" at bounding box center [1084, 670] width 57 height 18
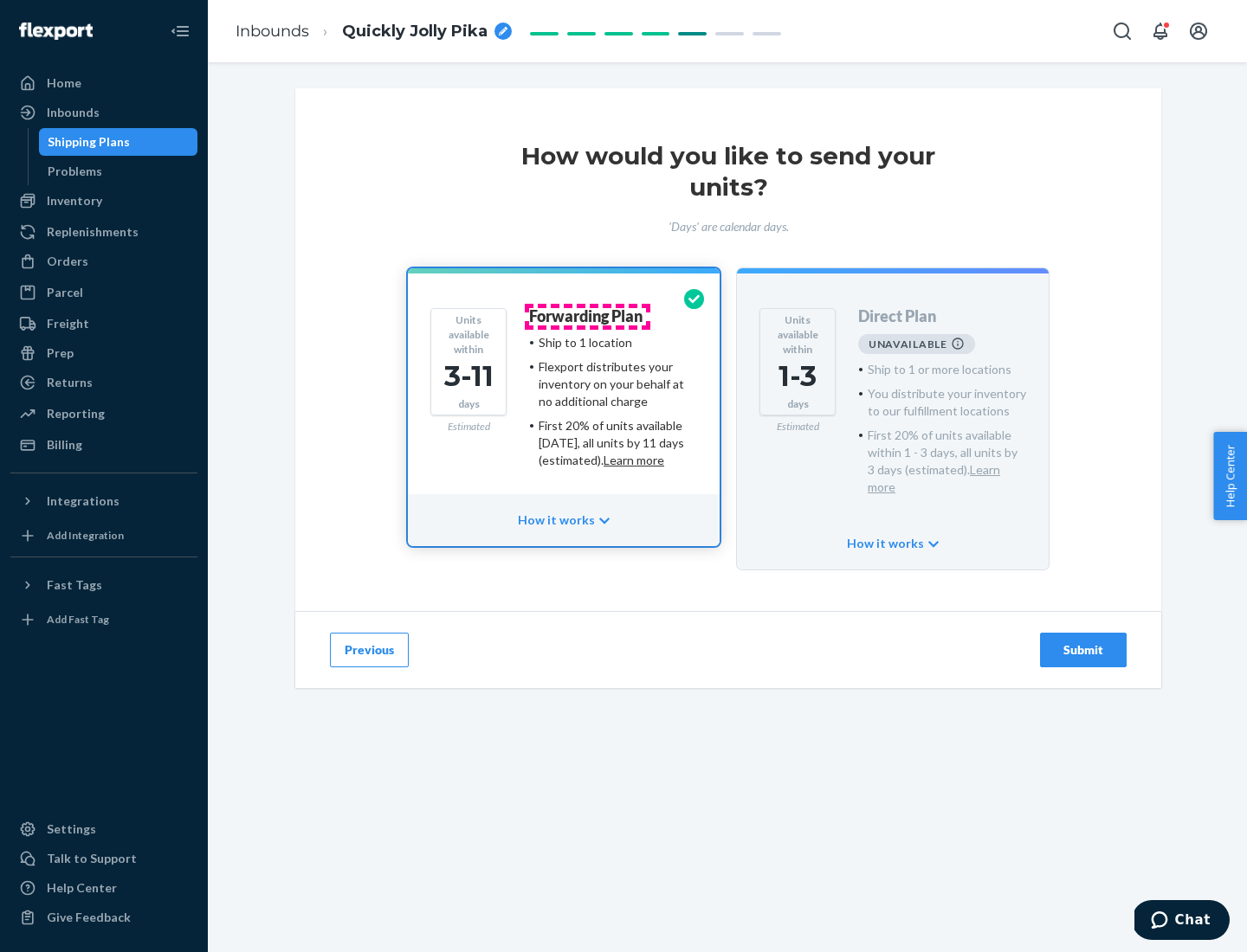
click at [588, 316] on h4 "Forwarding Plan" at bounding box center [586, 317] width 114 height 18
click at [1084, 641] on div "Submit" at bounding box center [1084, 650] width 57 height 18
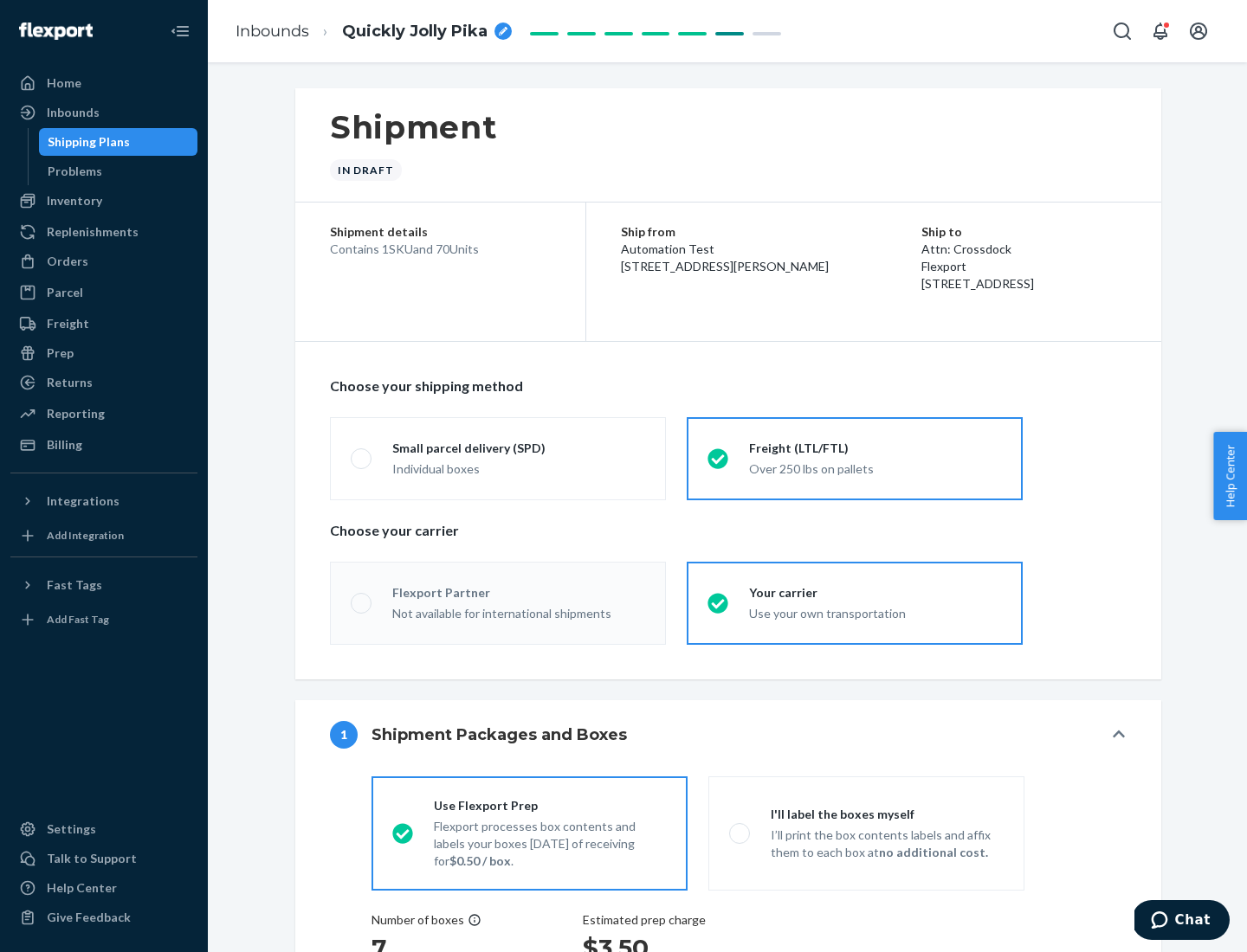
radio input "true"
radio input "false"
radio input "true"
radio input "false"
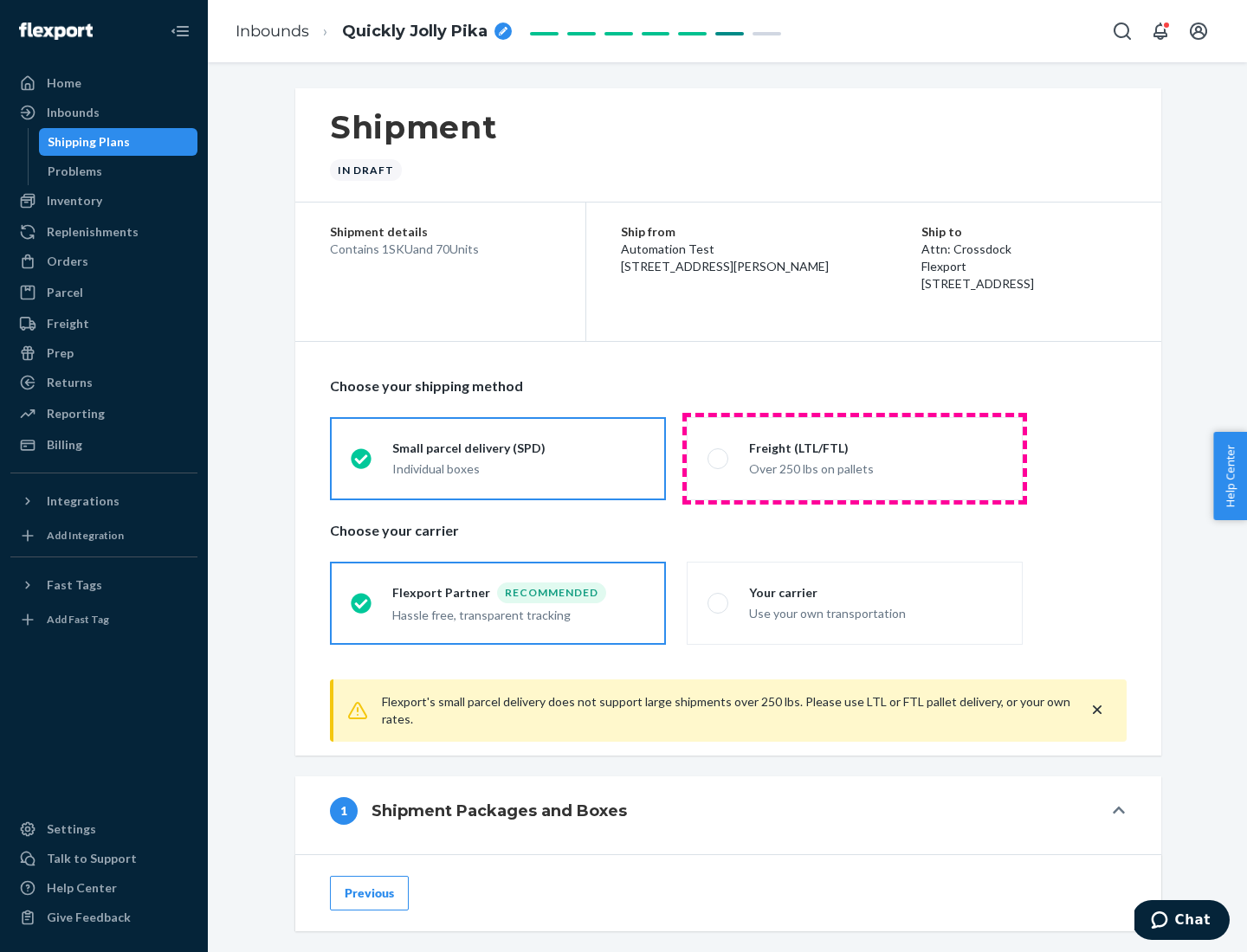
click at [855, 458] on div "Over 250 lbs on pallets" at bounding box center [875, 467] width 253 height 20
click at [719, 458] on input "Freight (LTL/FTL) Over 250 lbs on pallets" at bounding box center [713, 458] width 12 height 12
radio input "true"
radio input "false"
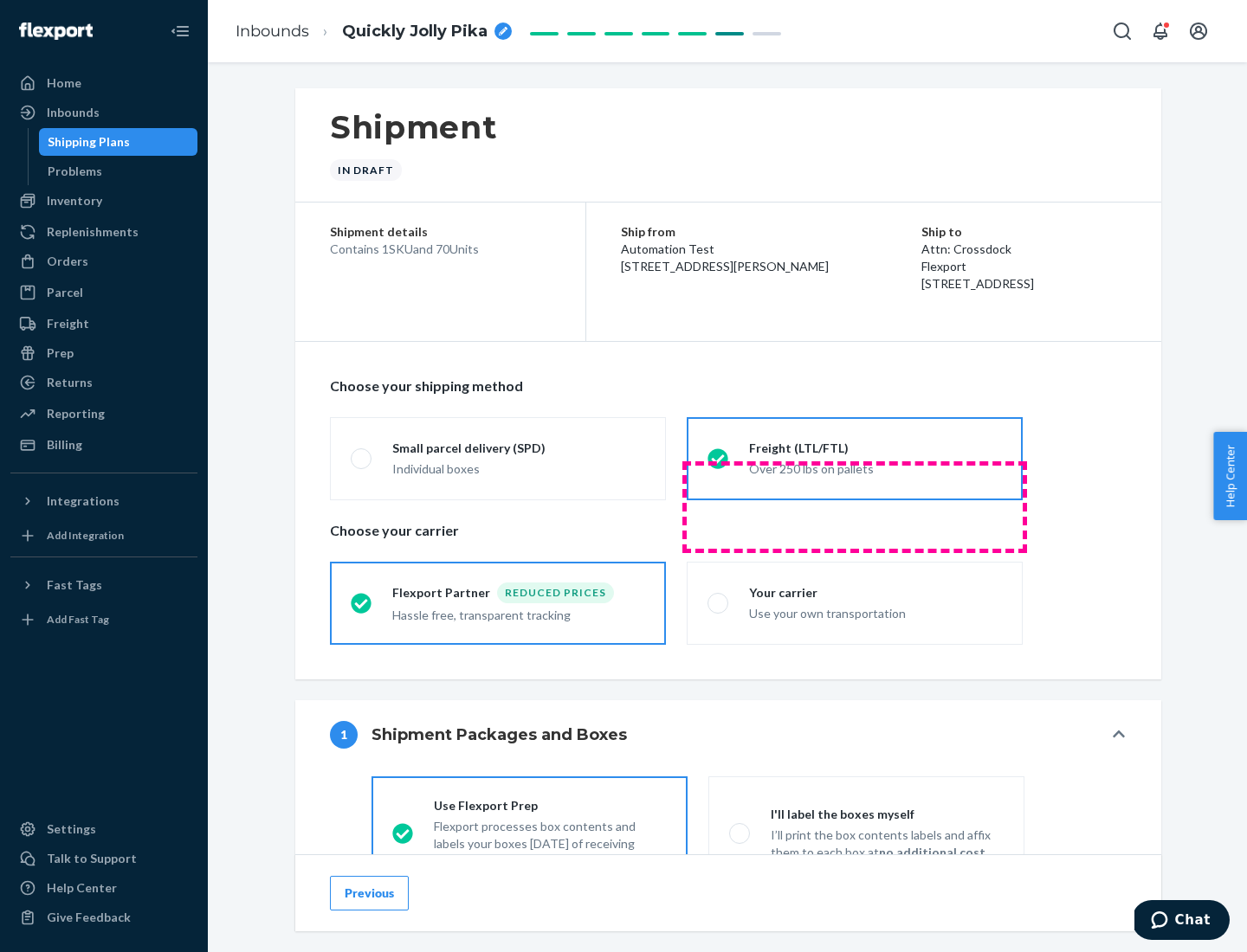
scroll to position [96, 0]
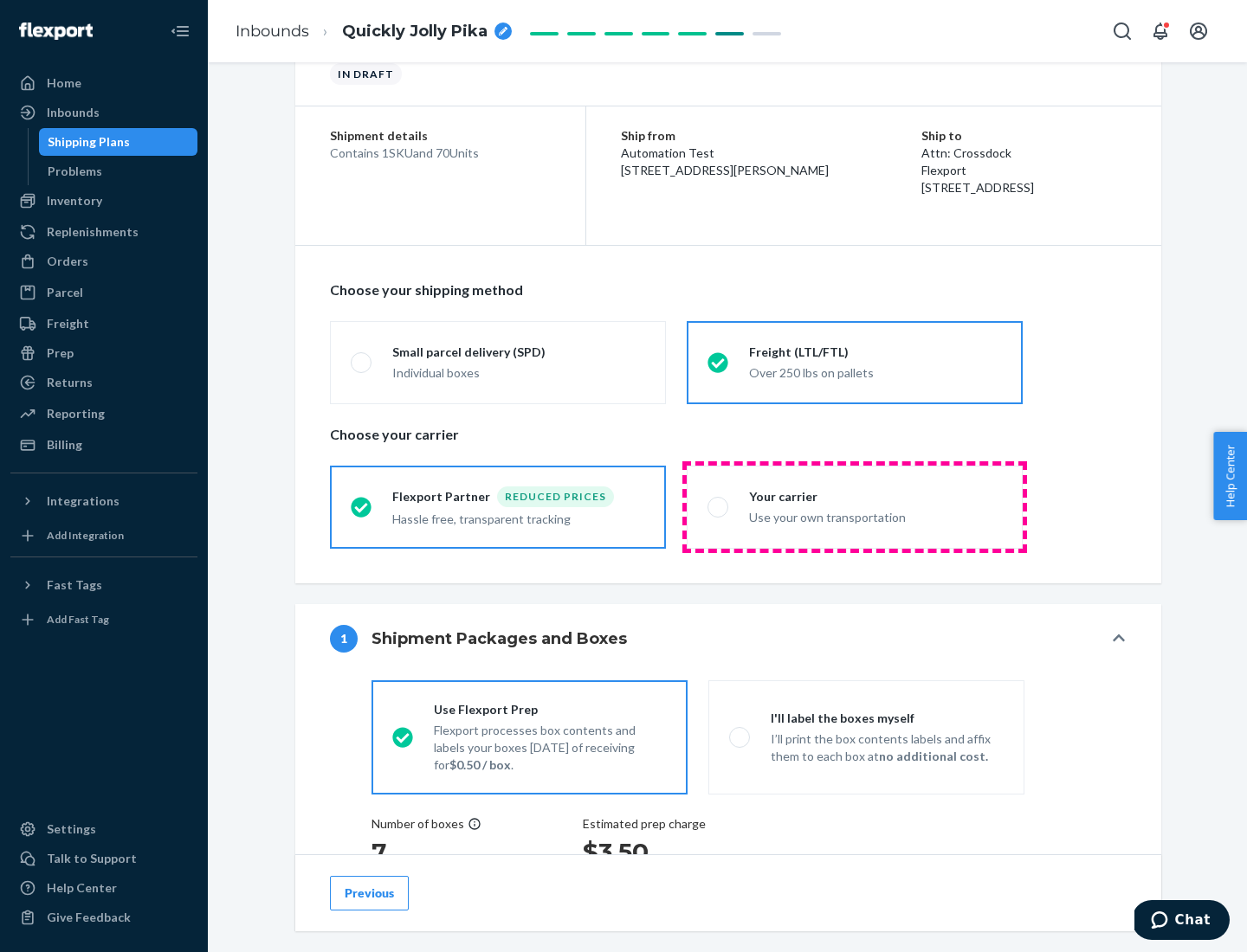
click at [855, 507] on div "Use your own transportation" at bounding box center [875, 515] width 253 height 20
click at [719, 507] on input "Your carrier Use your own transportation" at bounding box center [713, 507] width 12 height 12
radio input "true"
radio input "false"
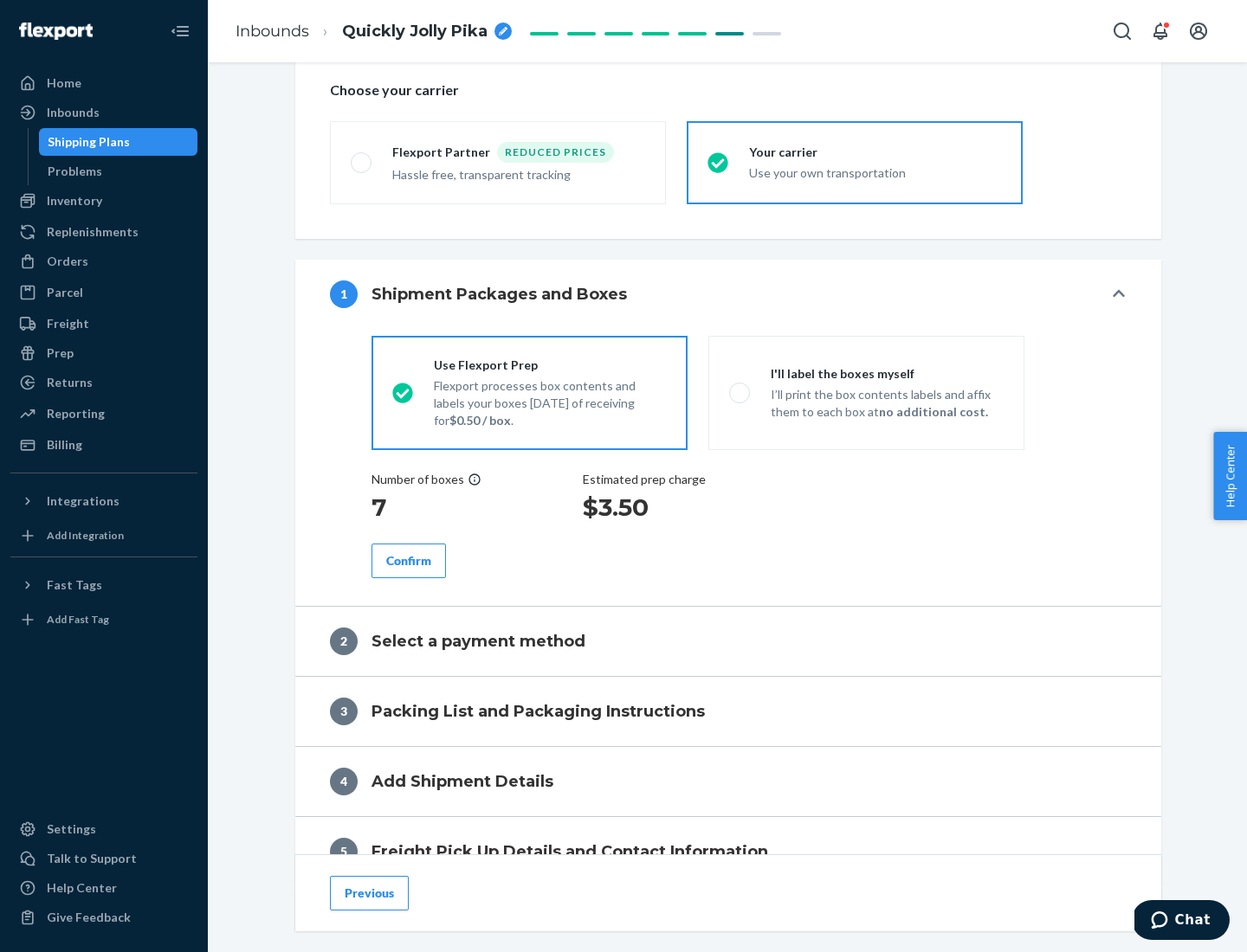
scroll to position [327, 0]
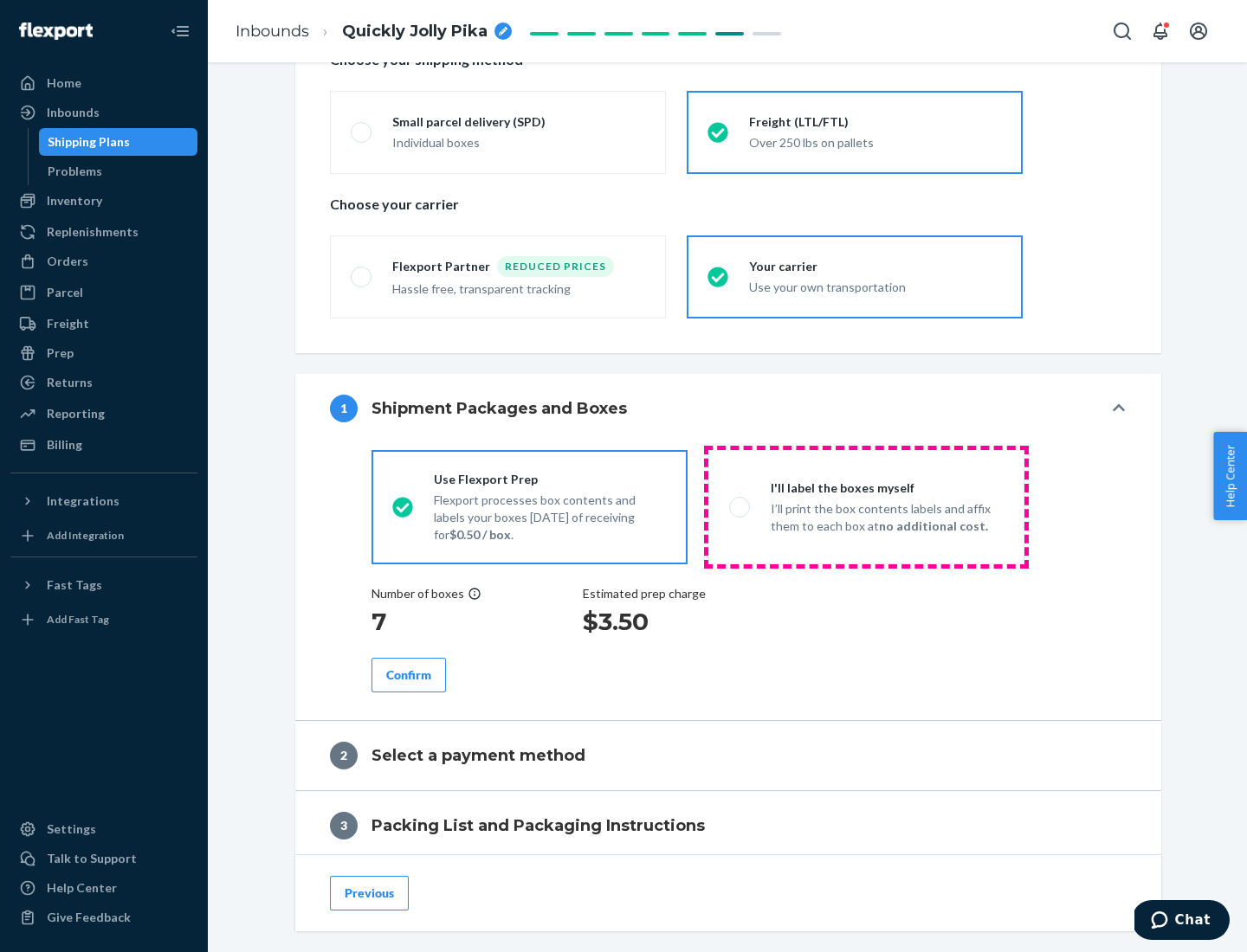
click at [866, 507] on p "I’ll print the box contents labels and affix them to each box at no additional …" at bounding box center [887, 517] width 233 height 35
click at [740, 507] on input "I'll label the boxes myself I’ll print the box contents labels and affix them t…" at bounding box center [735, 507] width 12 height 12
radio input "true"
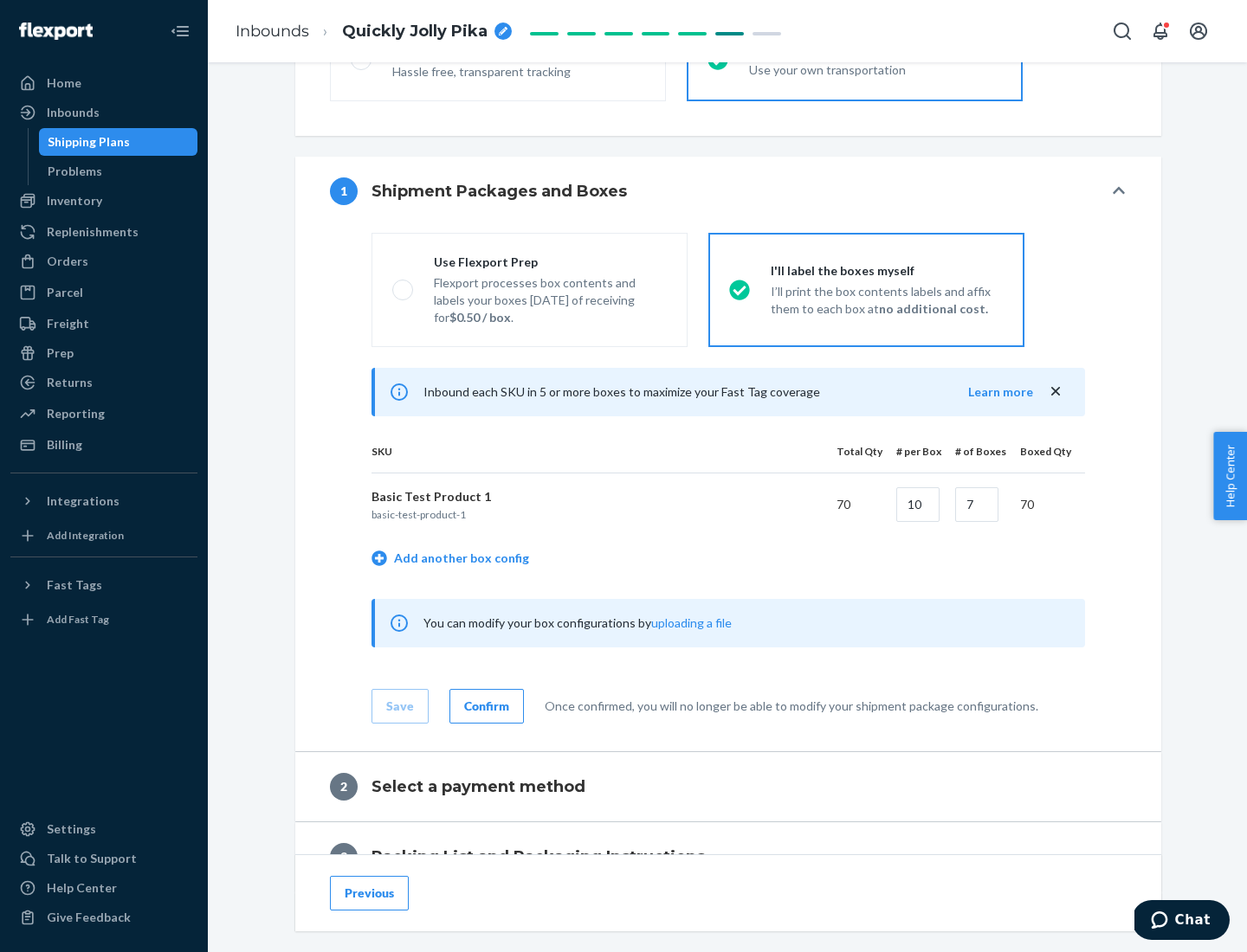
scroll to position [299, 0]
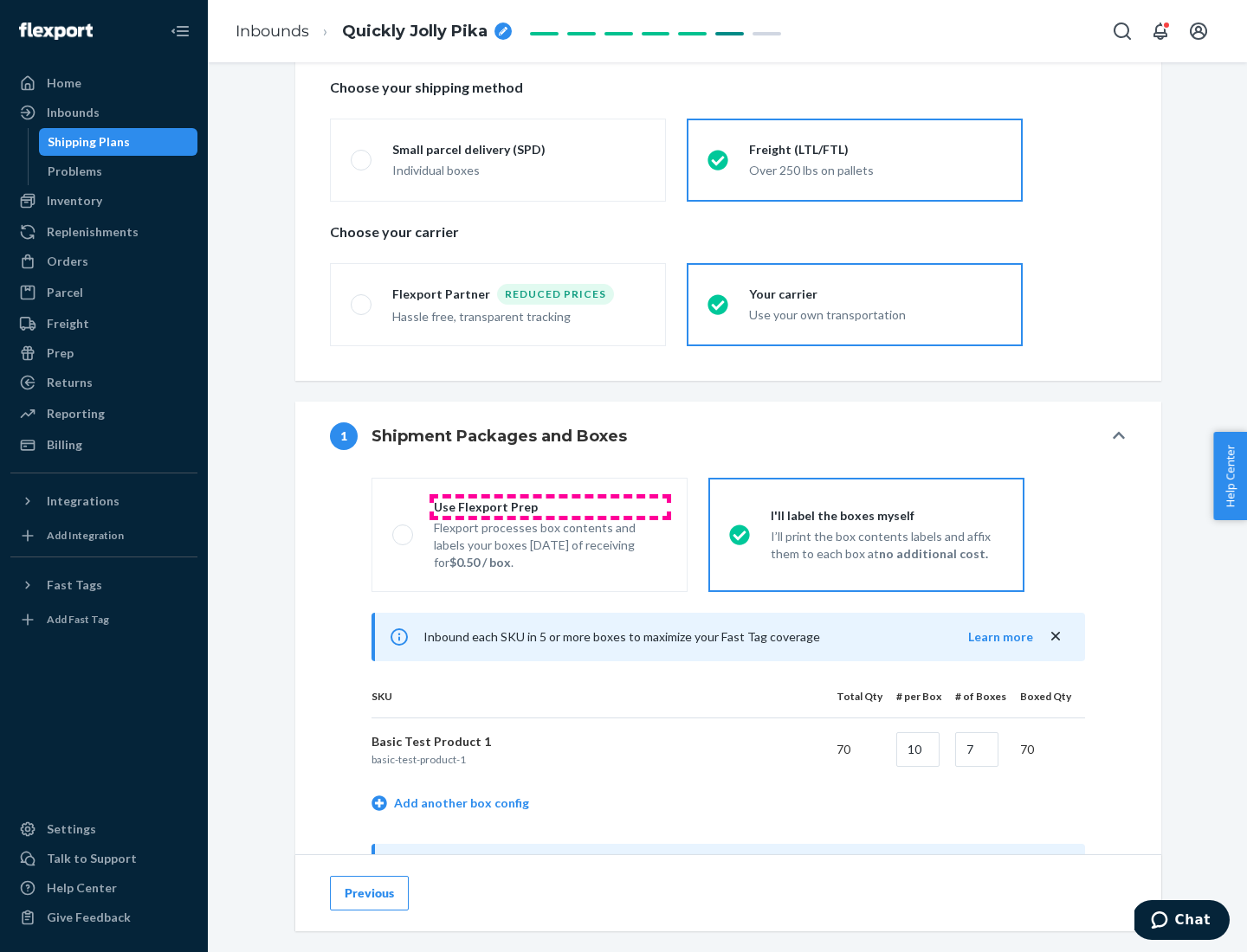
click at [550, 507] on div "Use Flexport Prep" at bounding box center [550, 507] width 233 height 18
click at [404, 529] on input "Use Flexport Prep Flexport processes box contents and labels your boxes [DATE] …" at bounding box center [398, 534] width 12 height 12
radio input "true"
radio input "false"
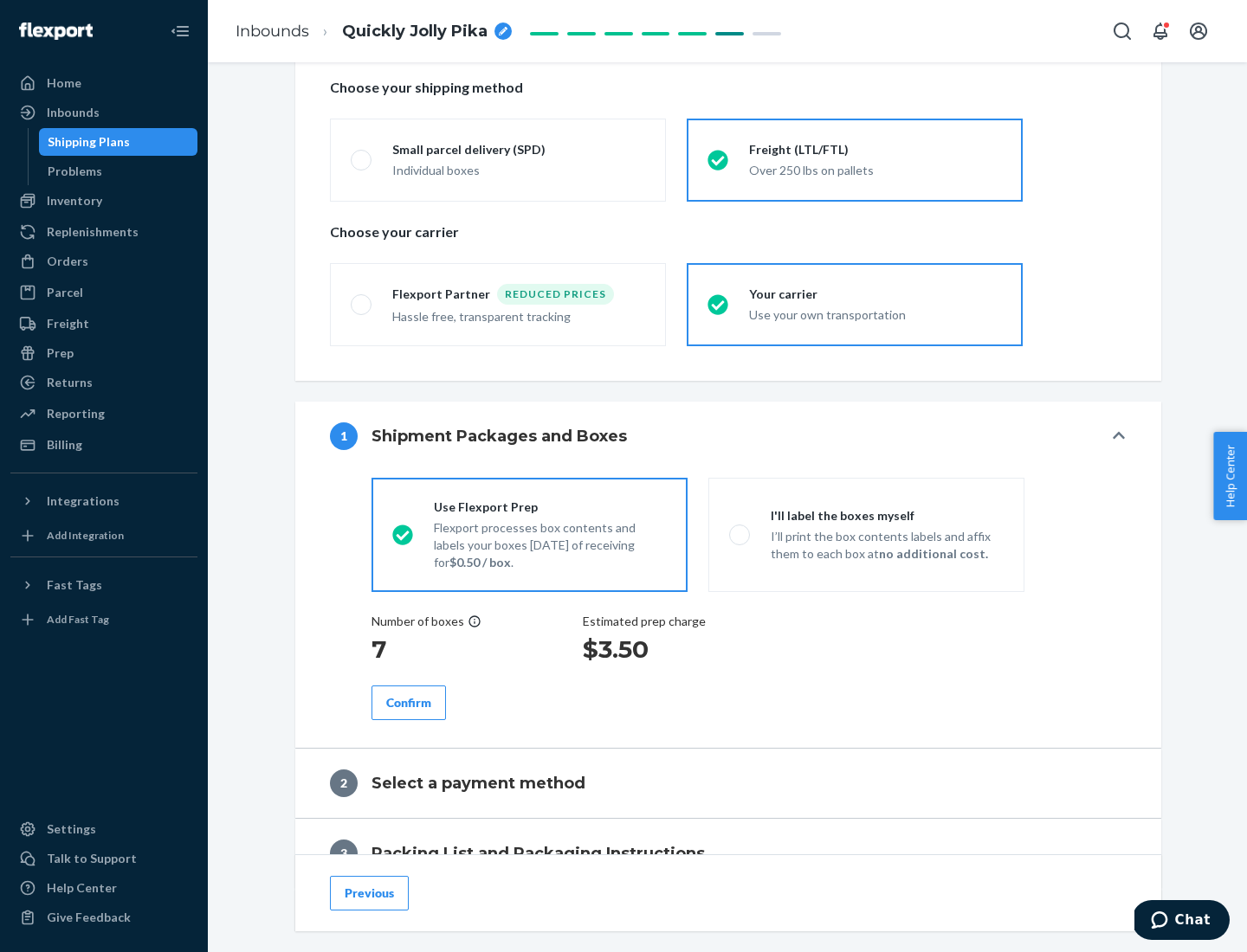
scroll to position [494, 0]
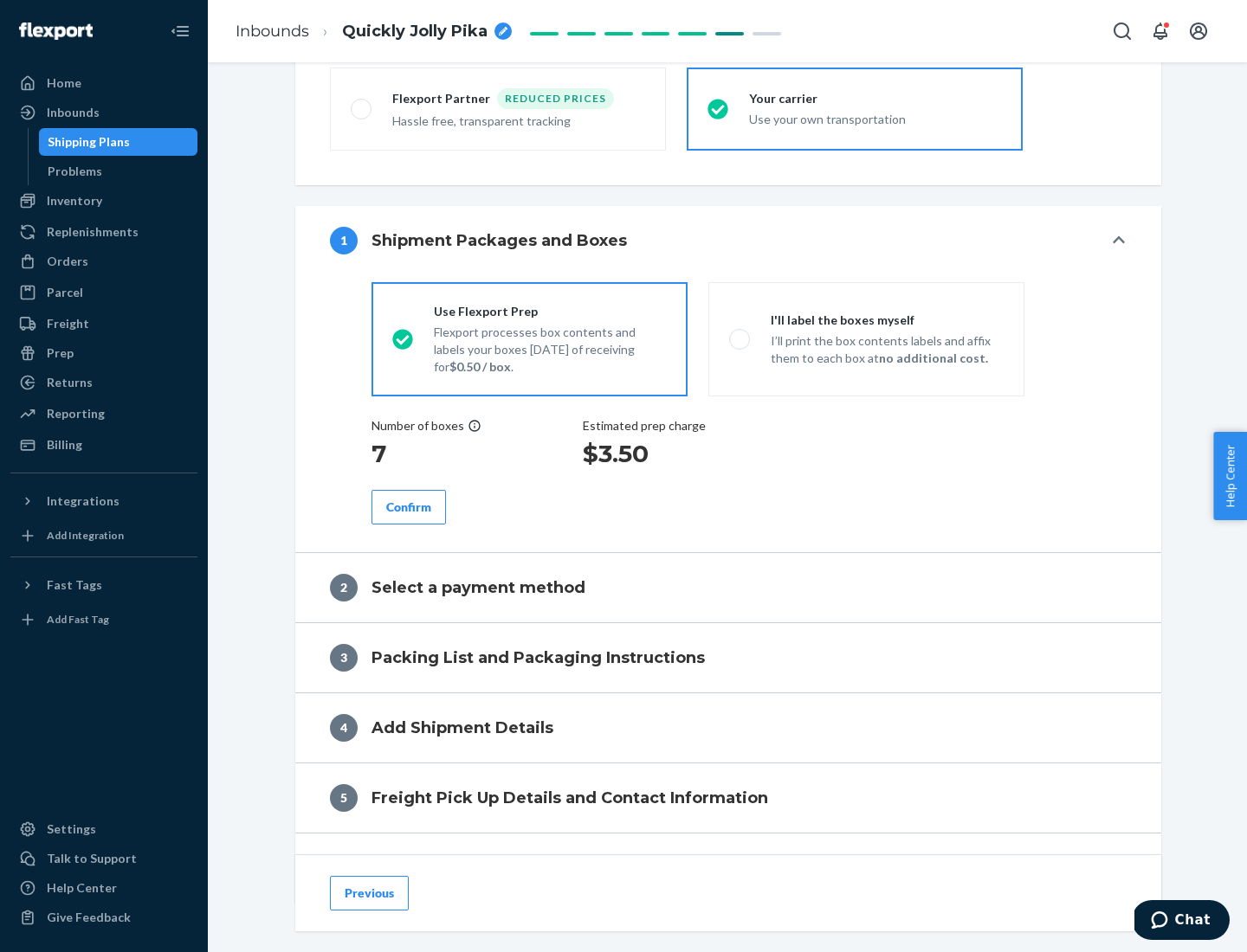
click at [409, 507] on div "Confirm" at bounding box center [408, 507] width 45 height 18
radio input "false"
